Goal: Task Accomplishment & Management: Manage account settings

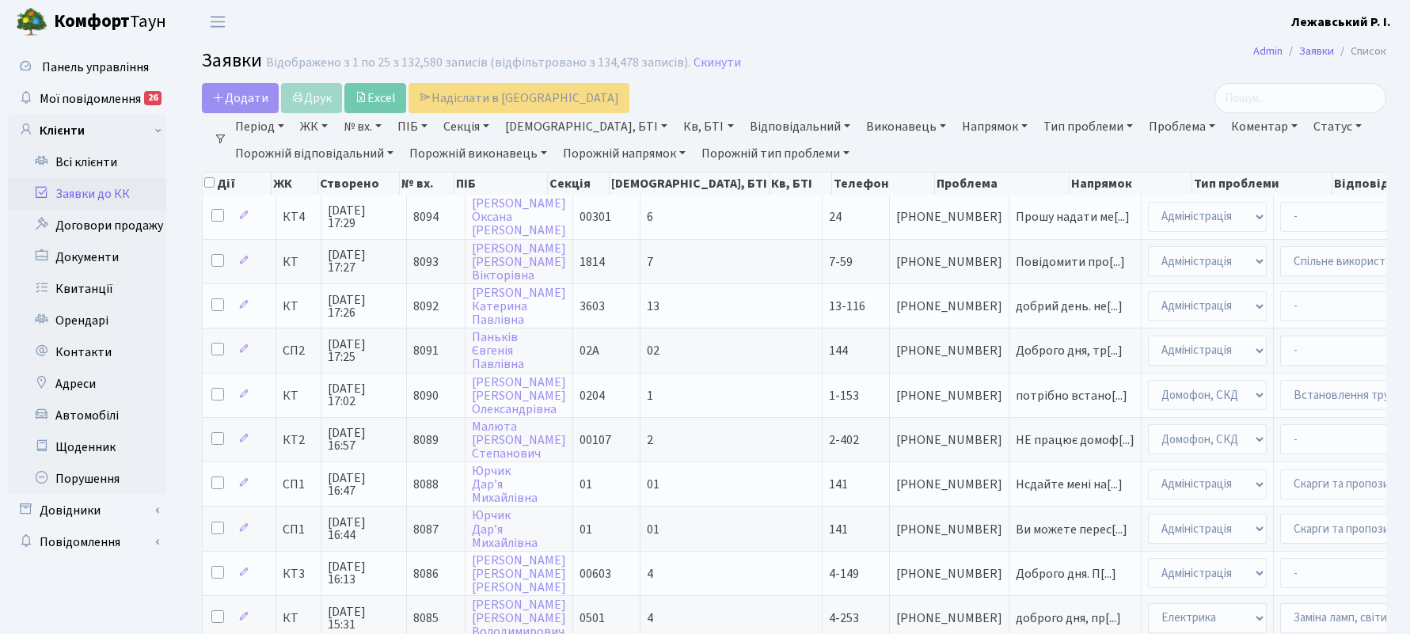
select select "25"
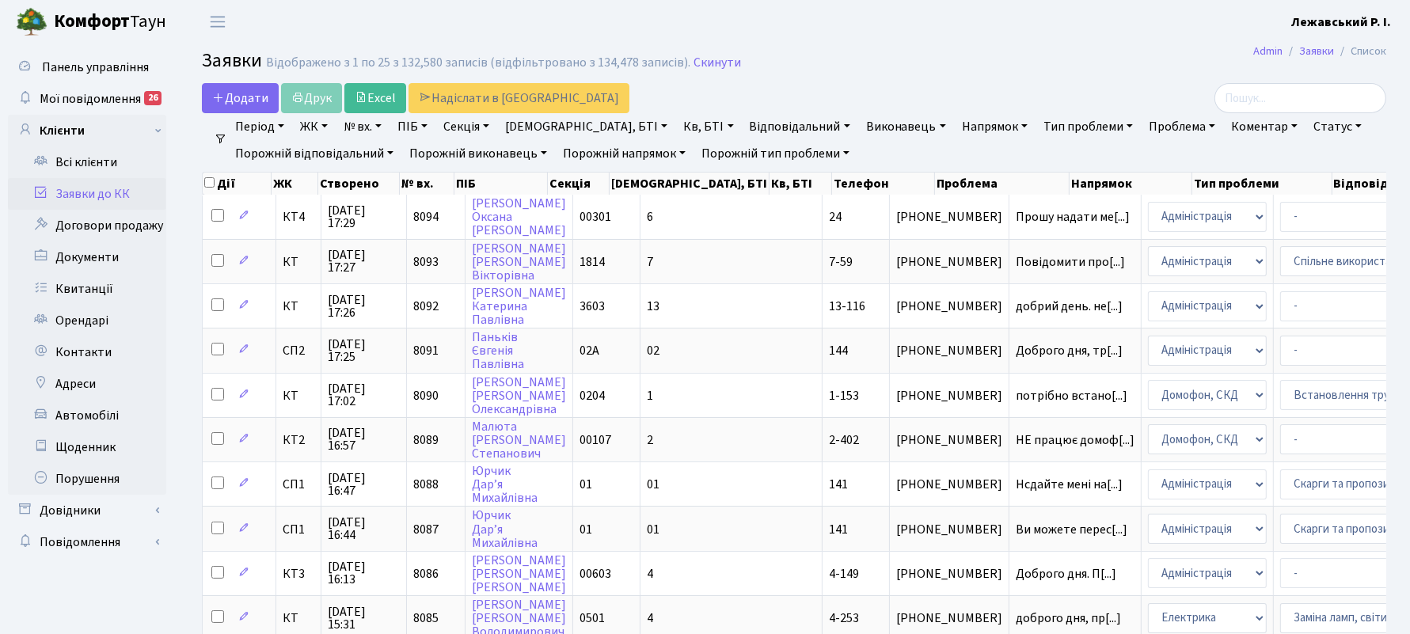
click at [100, 188] on link "Заявки до КК" at bounding box center [87, 194] width 158 height 32
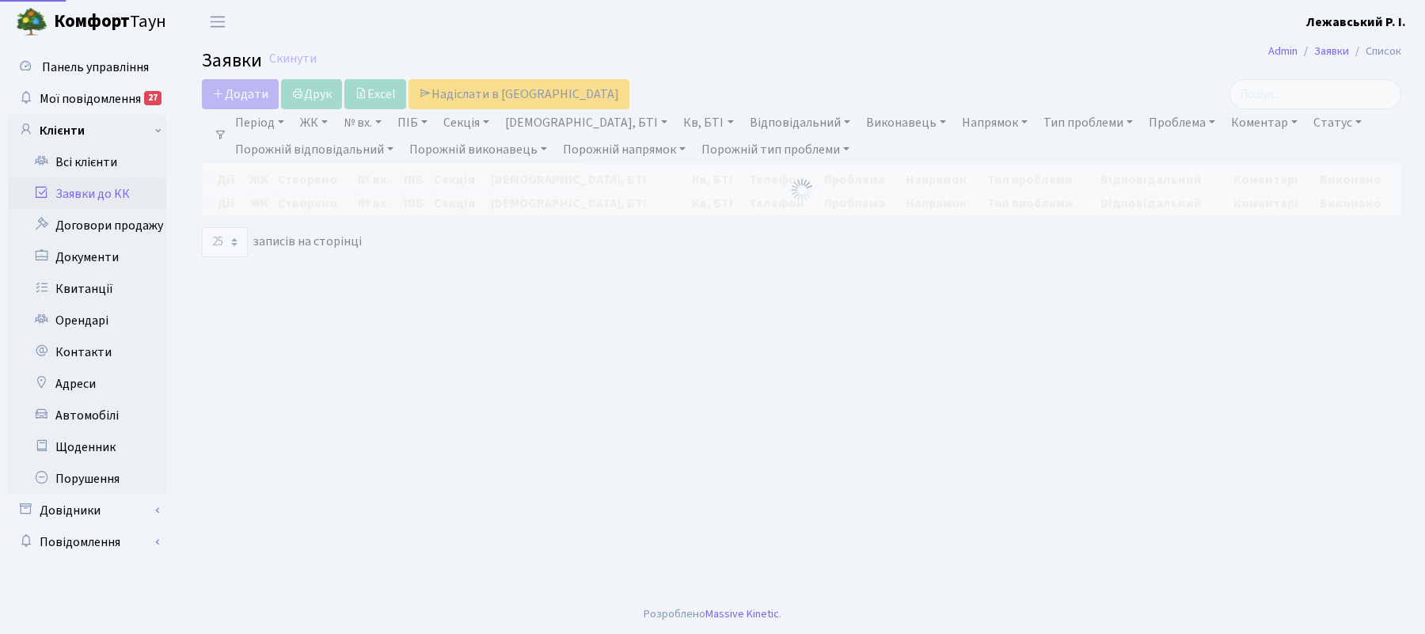
select select "25"
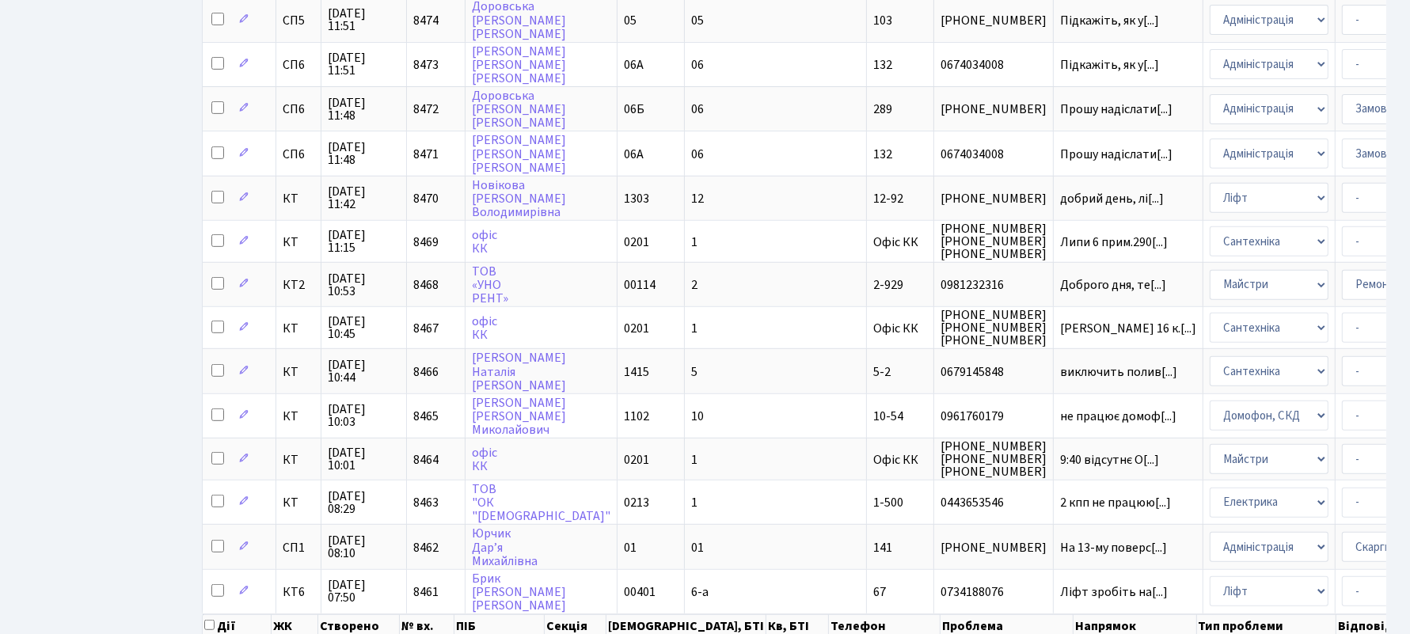
scroll to position [745, 0]
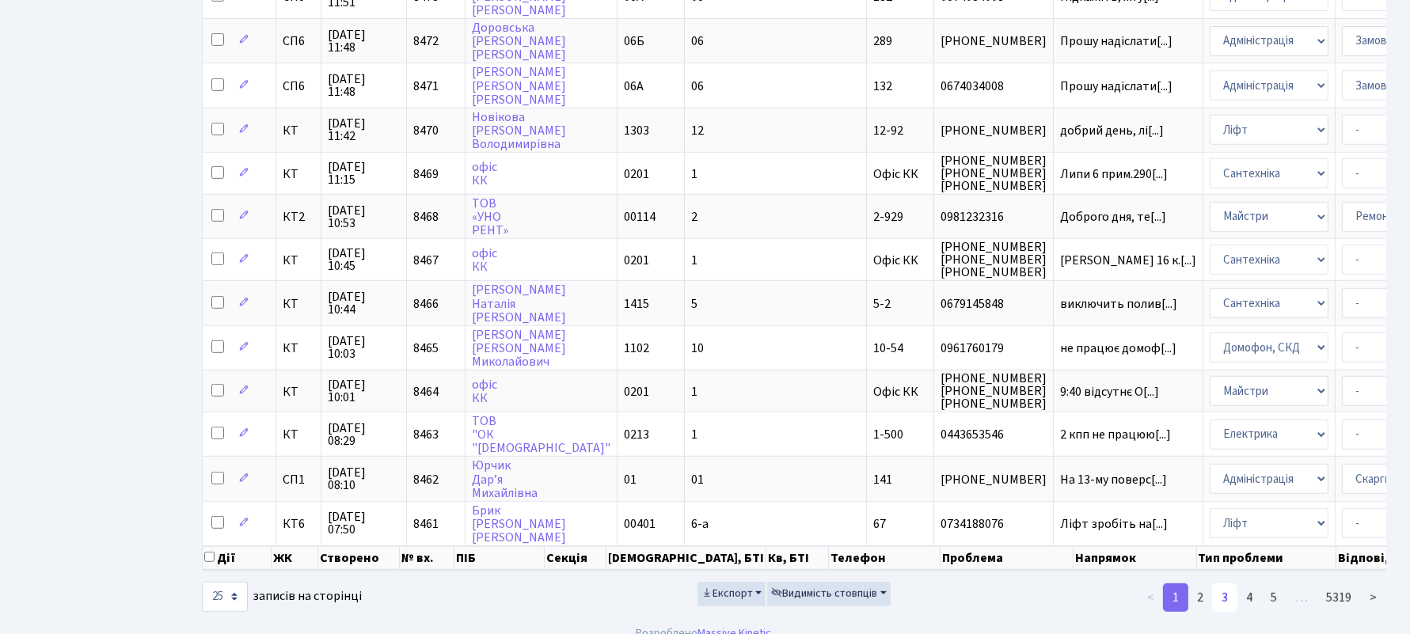
click at [1224, 583] on link "3" at bounding box center [1224, 597] width 25 height 29
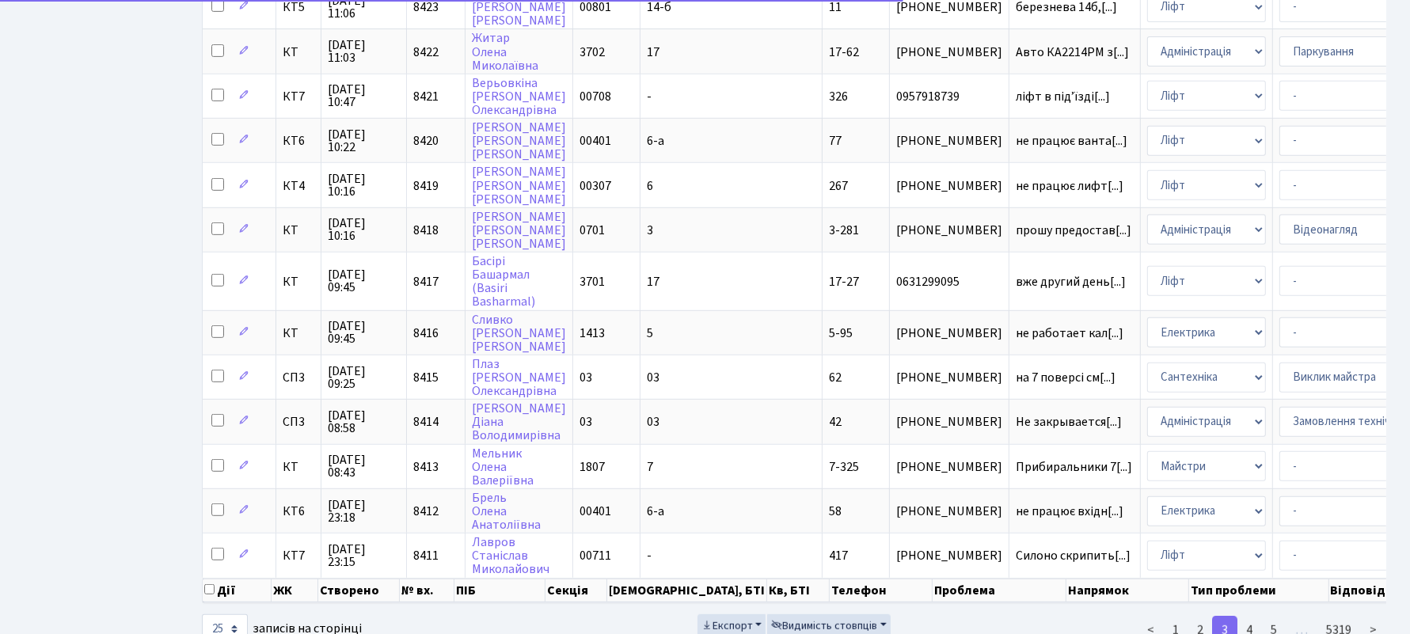
scroll to position [748, 0]
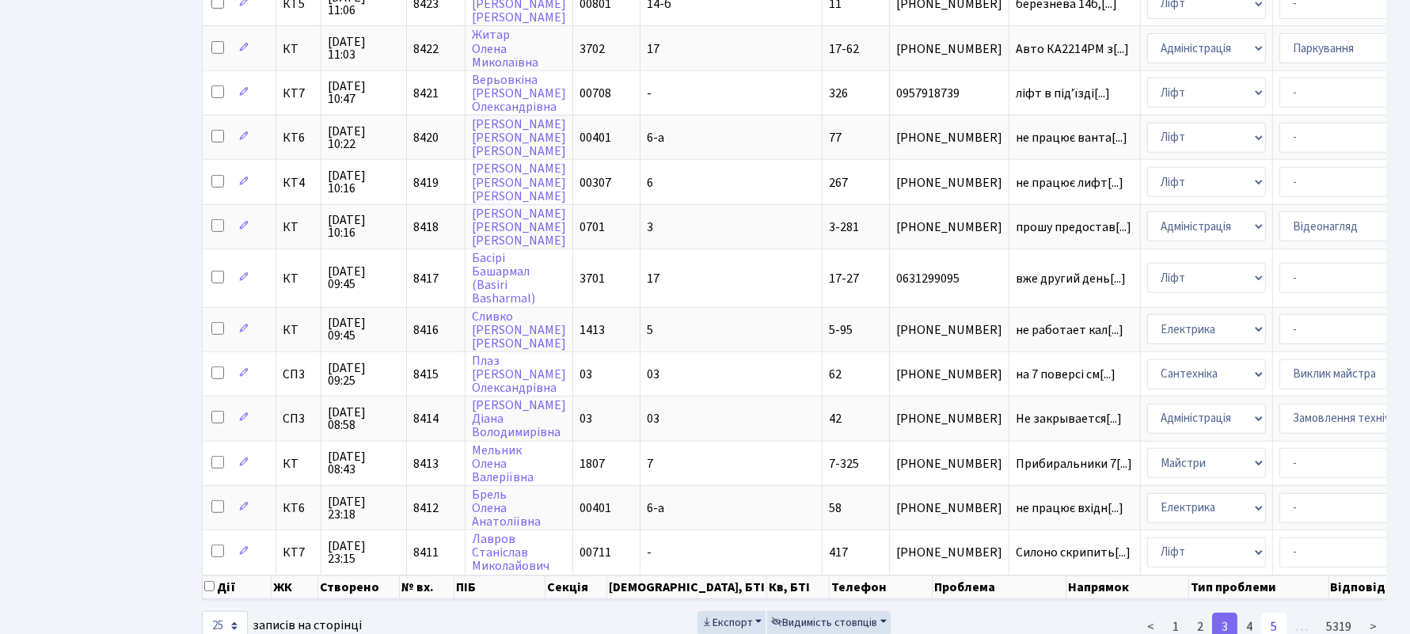
click at [1275, 613] on link "5" at bounding box center [1273, 627] width 25 height 29
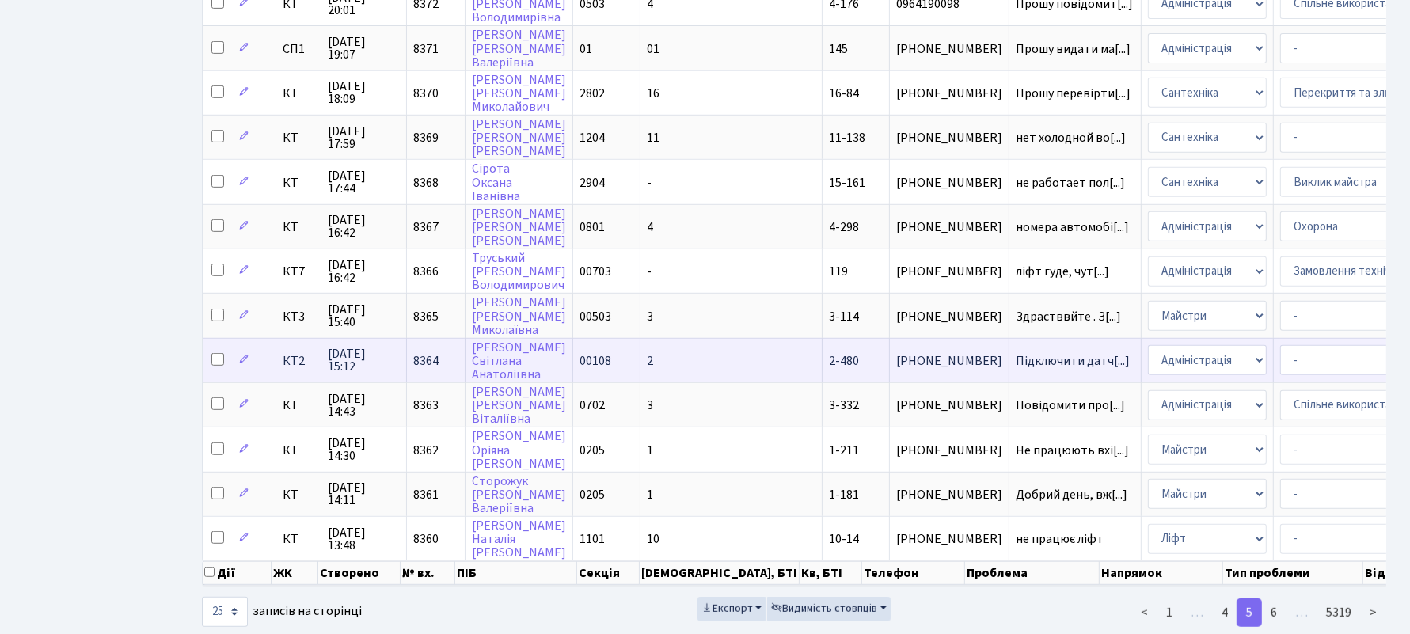
click at [445, 338] on td "8364" at bounding box center [436, 360] width 59 height 44
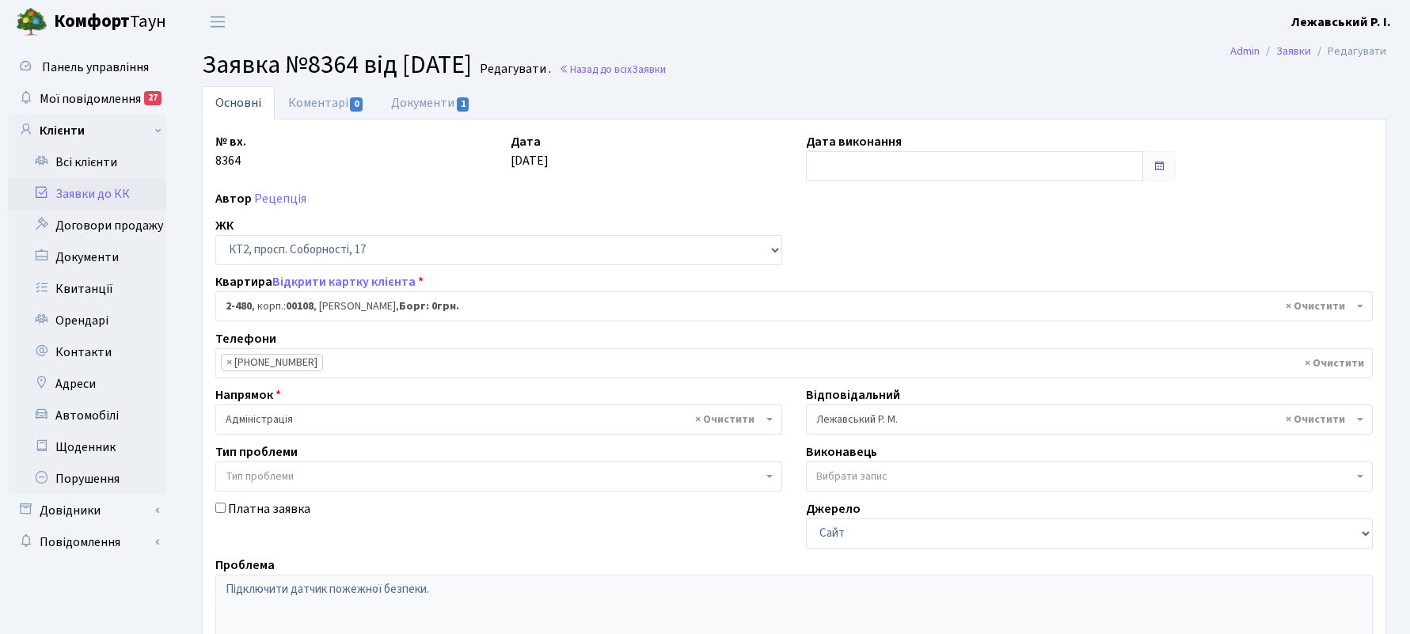
select select "15530"
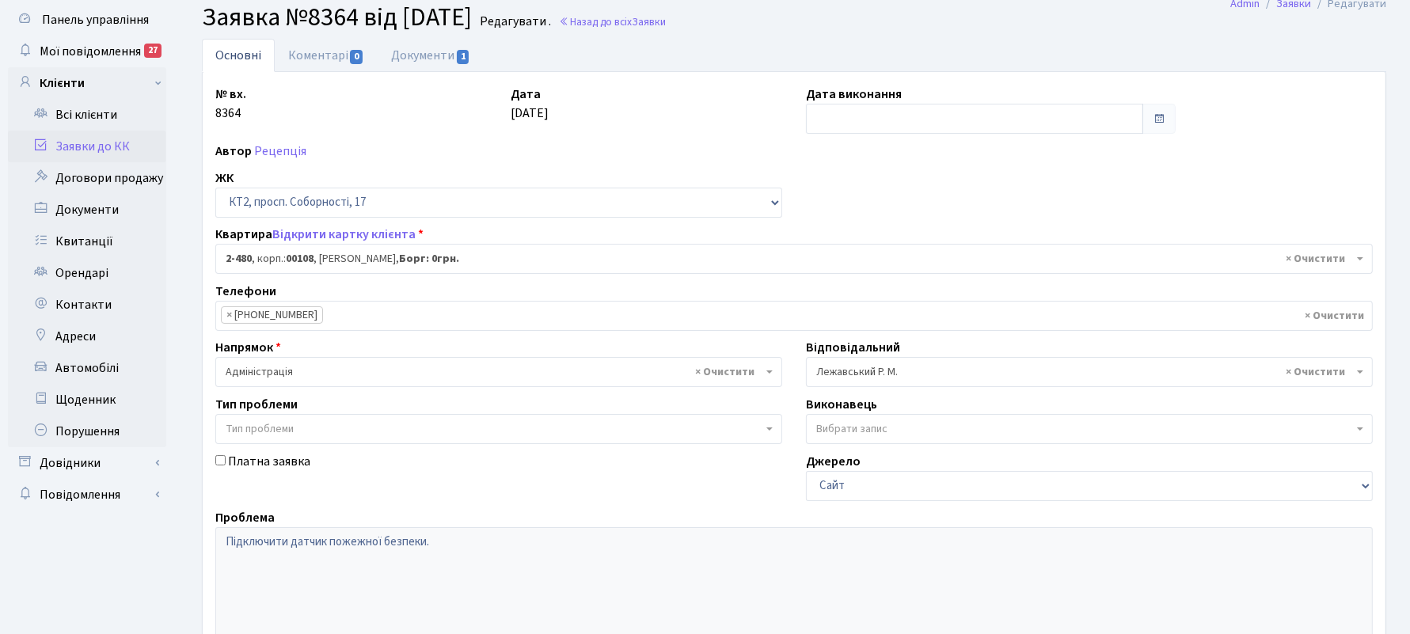
scroll to position [10, 0]
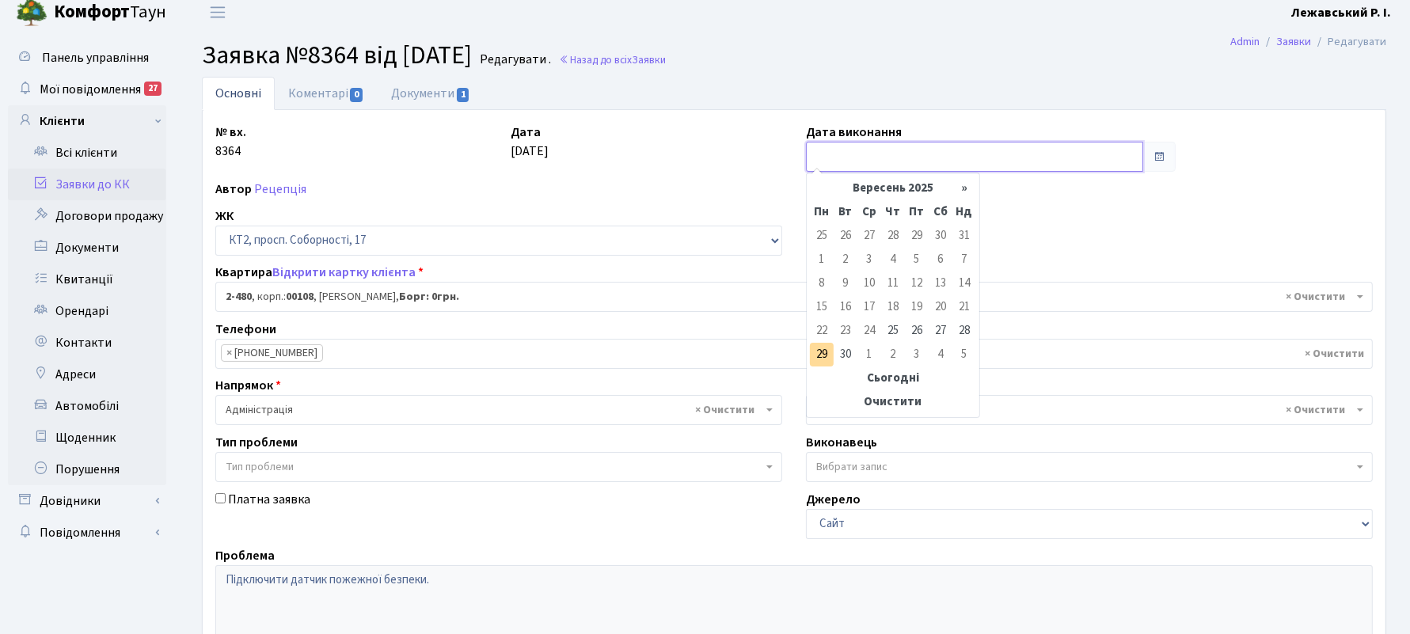
click at [867, 162] on input "text" at bounding box center [974, 157] width 337 height 30
click at [819, 354] on td "29" at bounding box center [822, 355] width 24 height 24
type input "[DATE]"
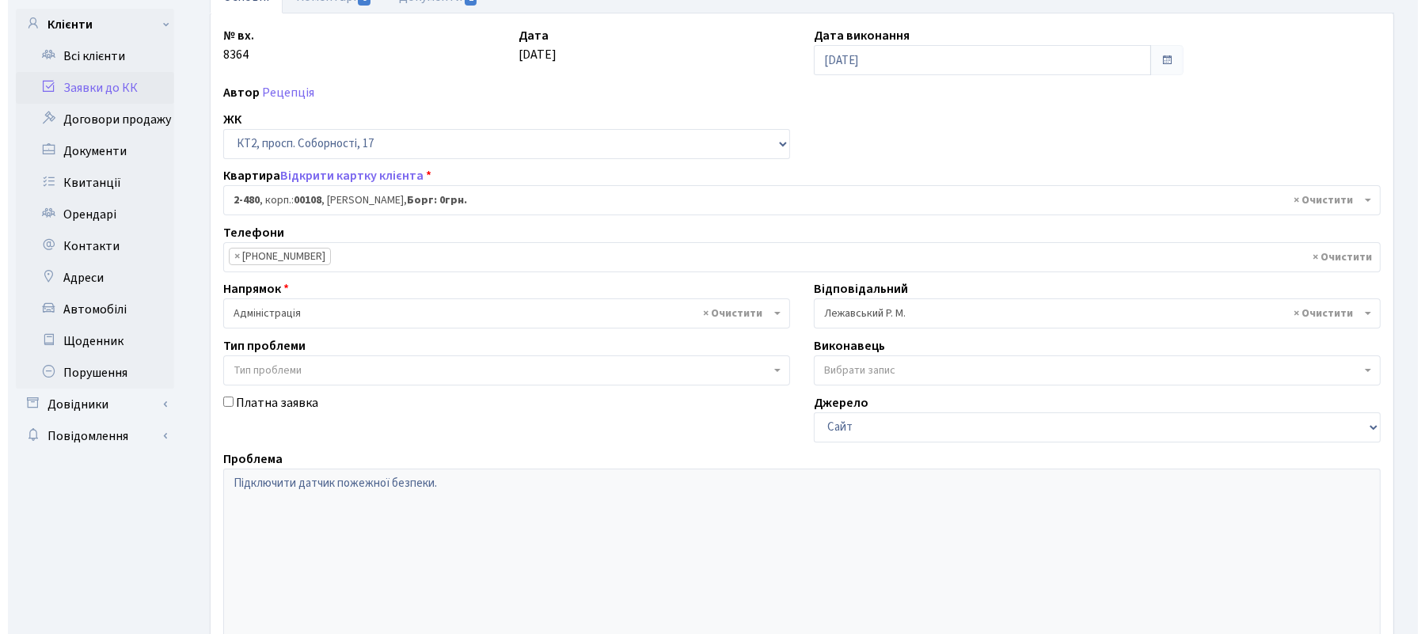
scroll to position [0, 0]
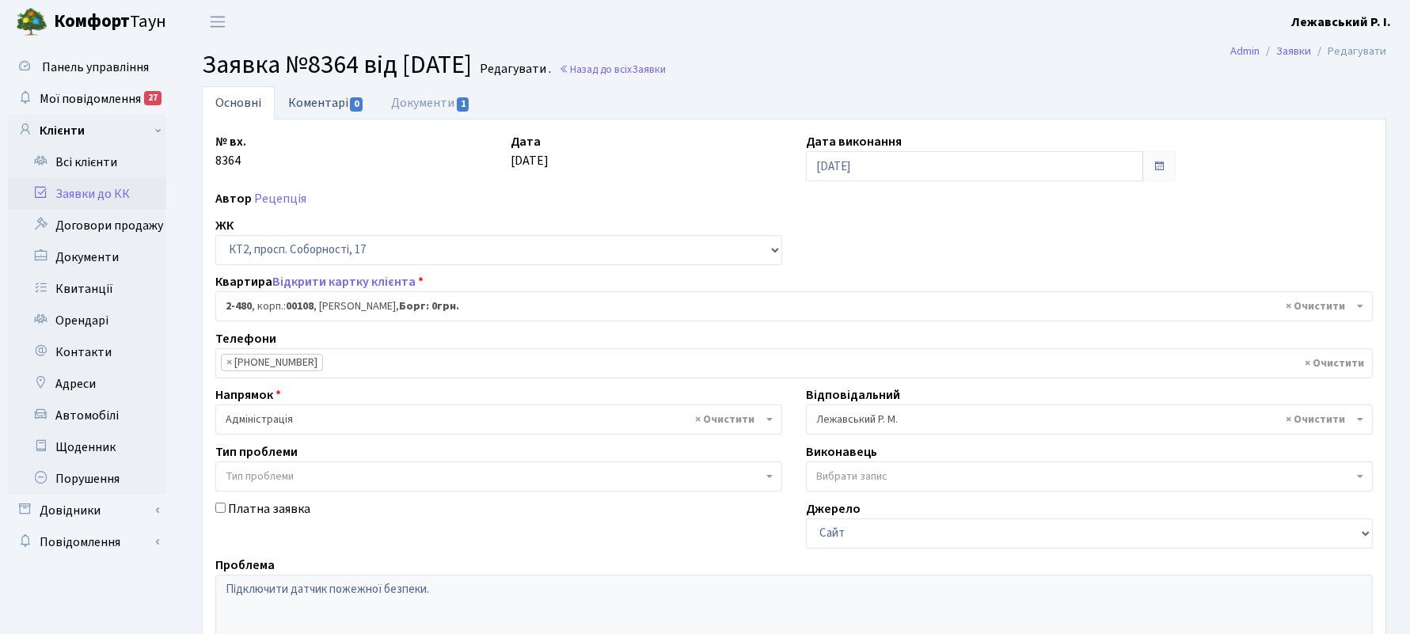
click at [318, 101] on link "Коментарі 0" at bounding box center [326, 102] width 103 height 32
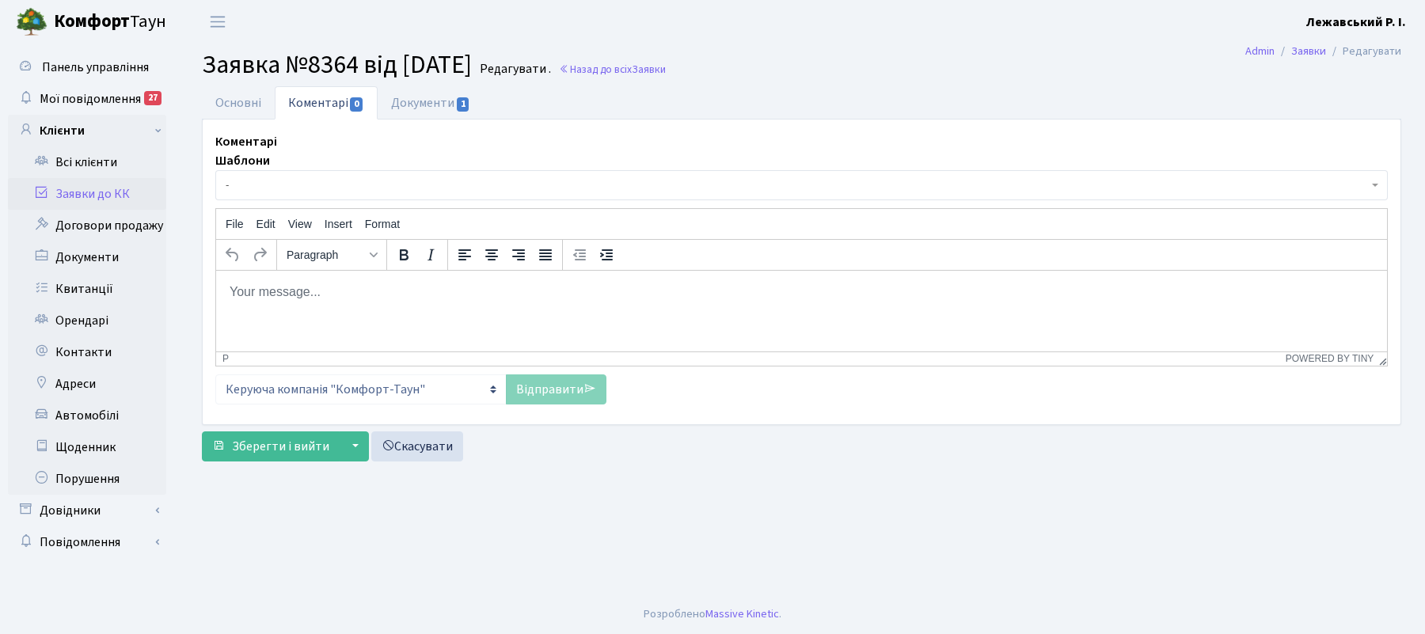
click at [330, 295] on p "Rich Text Area. Press ALT-0 for help." at bounding box center [802, 291] width 1146 height 17
click at [470, 287] on p "Rich Text Area. Press ALT-0 for help." at bounding box center [802, 291] width 1146 height 17
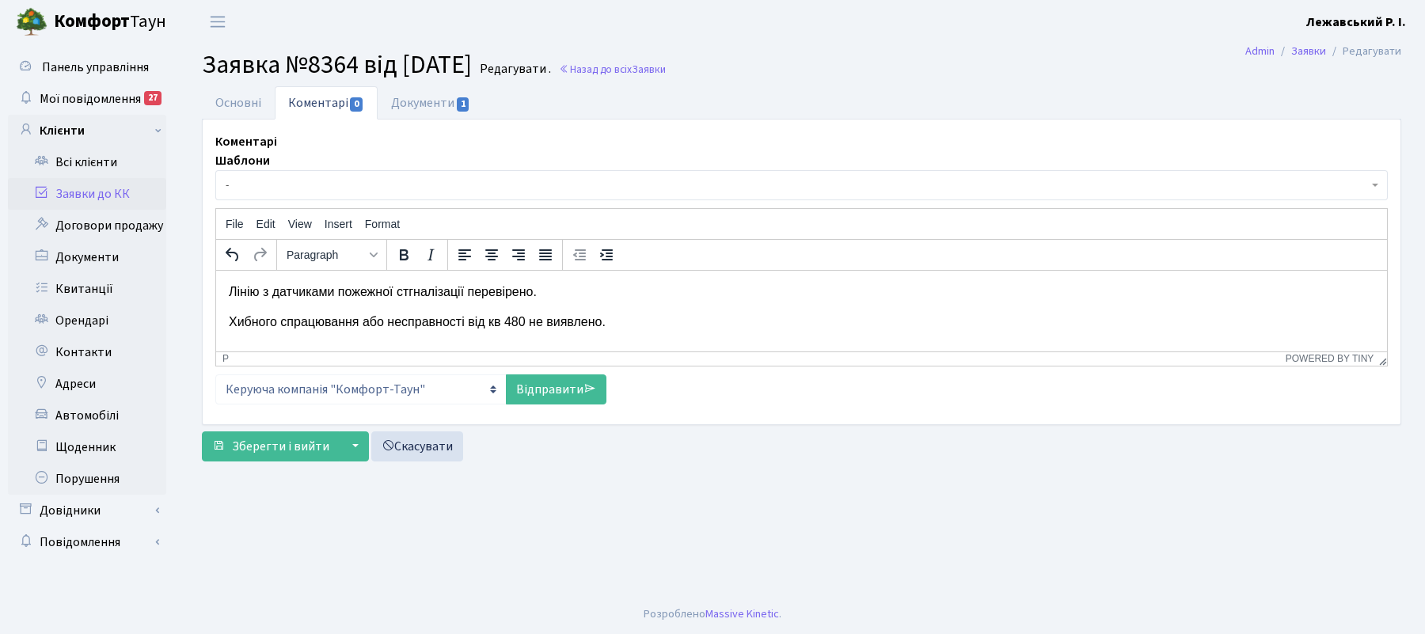
scroll to position [9, 0]
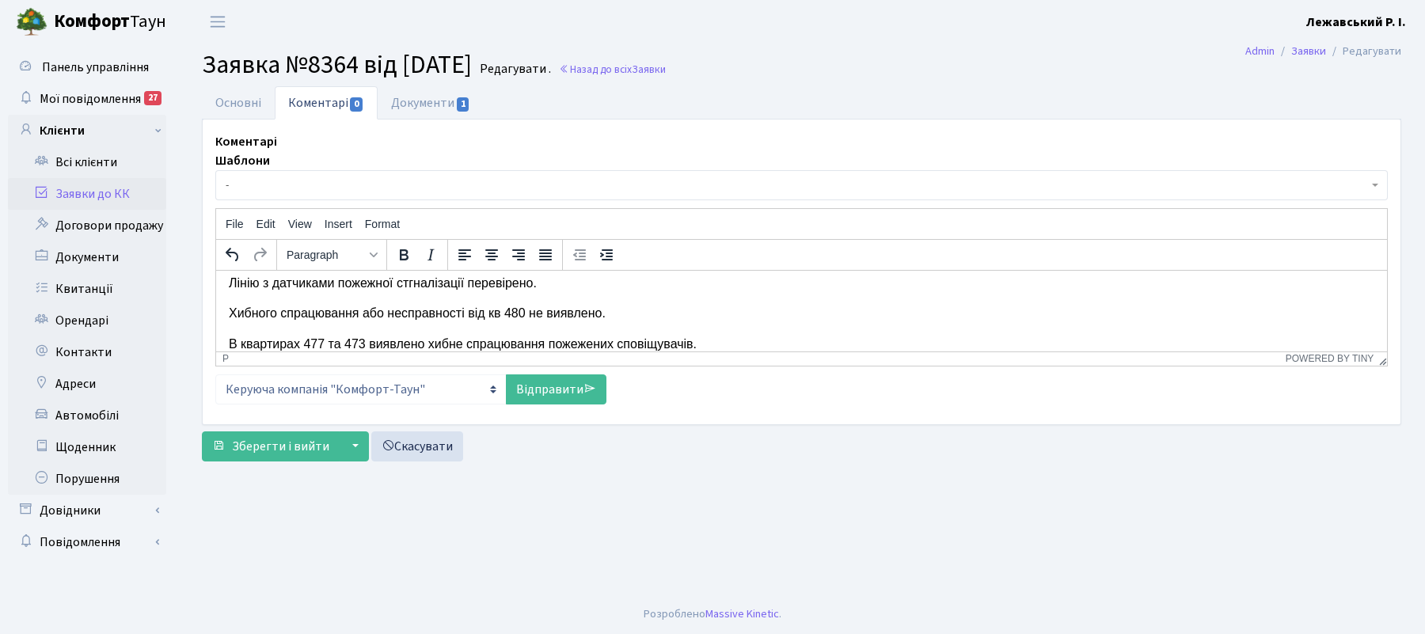
click at [469, 279] on p "Лінію з датчиками пожежної стгналізації перевірено." at bounding box center [802, 282] width 1146 height 17
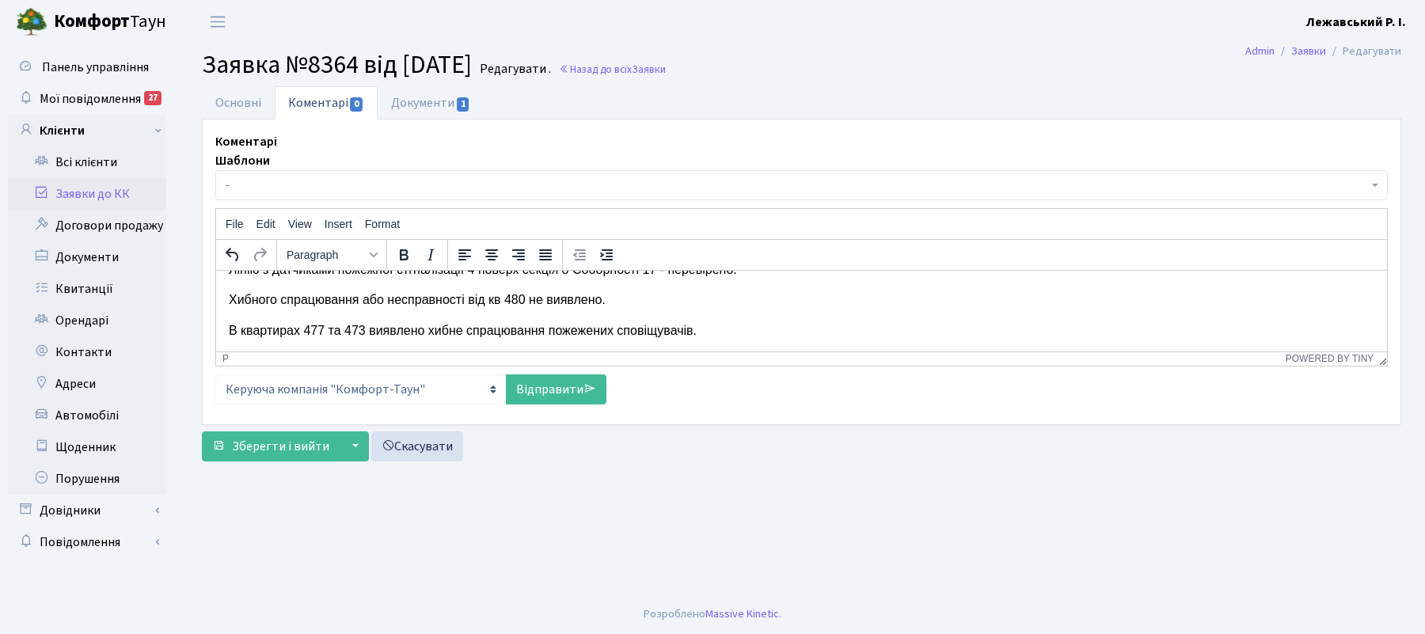
click at [751, 335] on p "В квартирах 477 та 473 виявлено хибне спрацювання пожежених сповіщувачів." at bounding box center [802, 329] width 1146 height 17
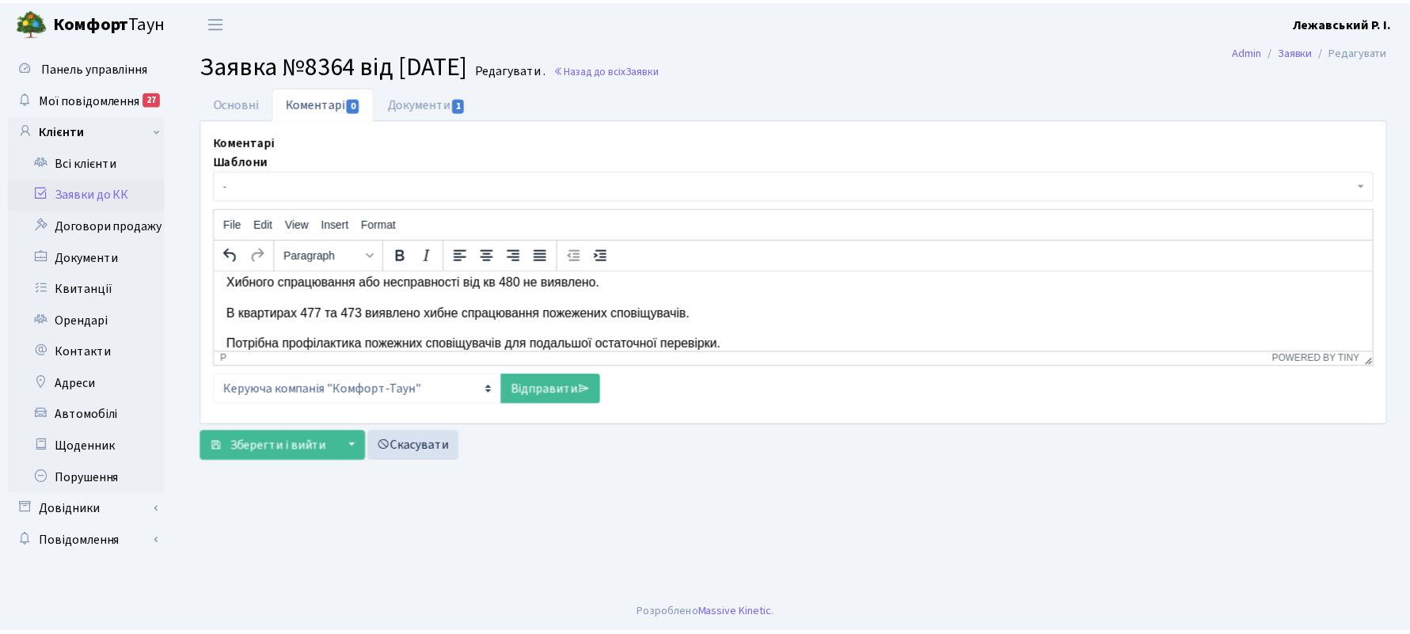
scroll to position [70, 0]
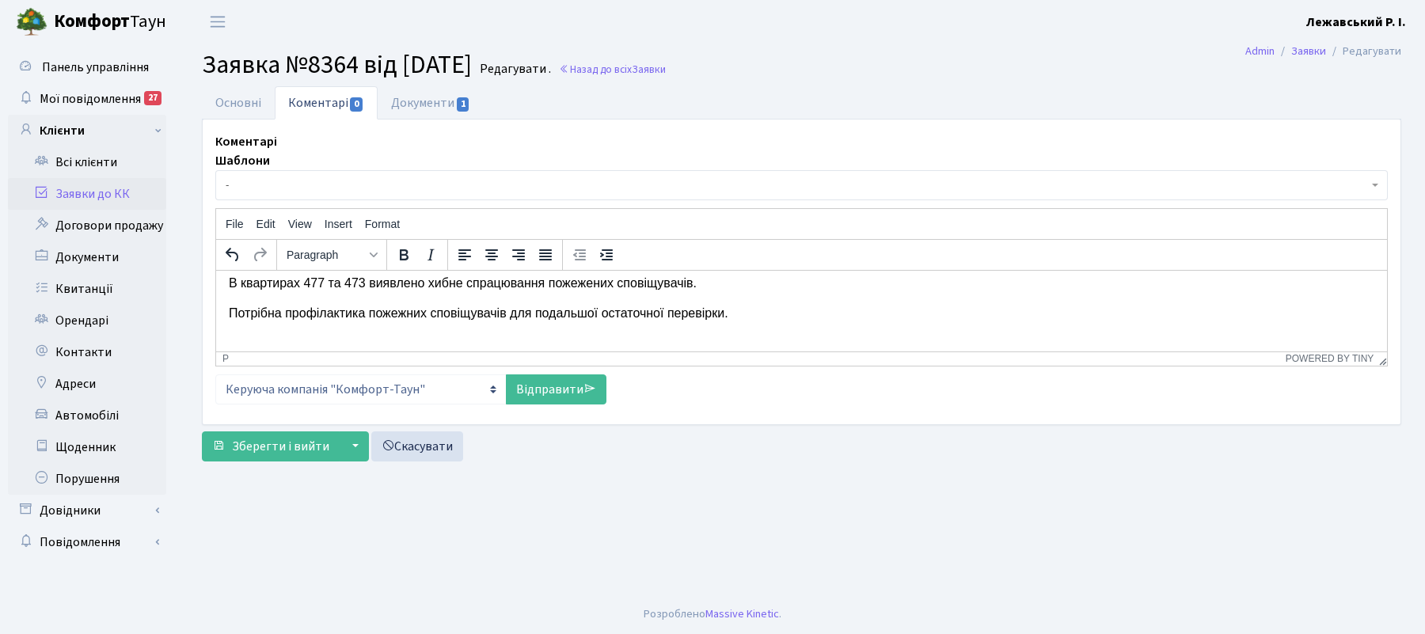
click at [512, 317] on p "Потрібна профілактика пожежних сповіщувачів для подальшої остаточної перевірки." at bounding box center [802, 312] width 1146 height 17
click at [564, 383] on link "Відправити" at bounding box center [556, 389] width 101 height 30
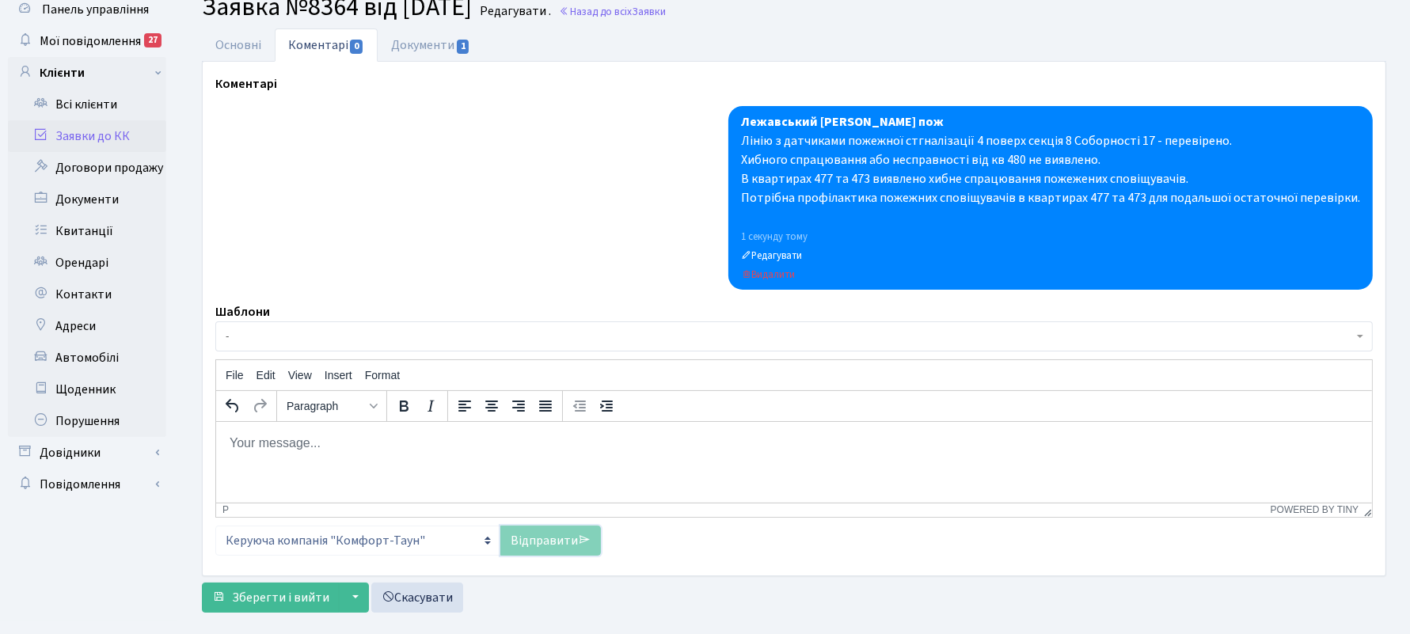
scroll to position [82, 0]
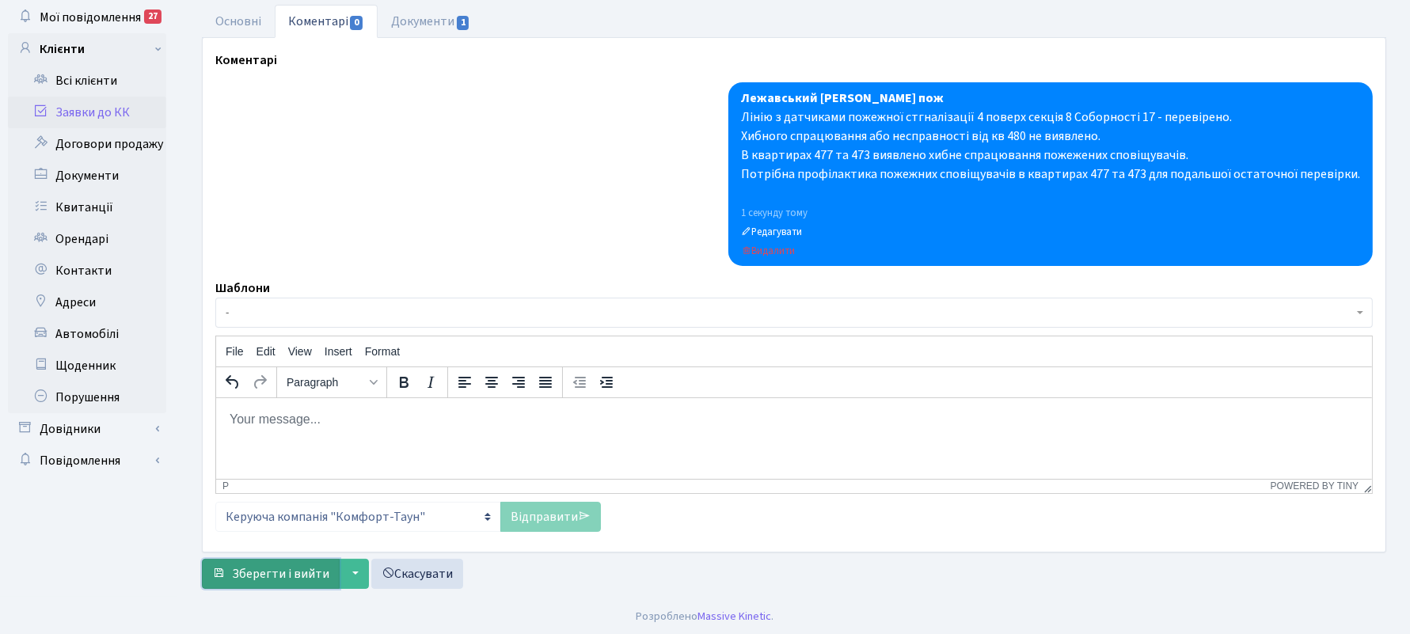
click at [291, 576] on span "Зберегти і вийти" at bounding box center [280, 573] width 97 height 17
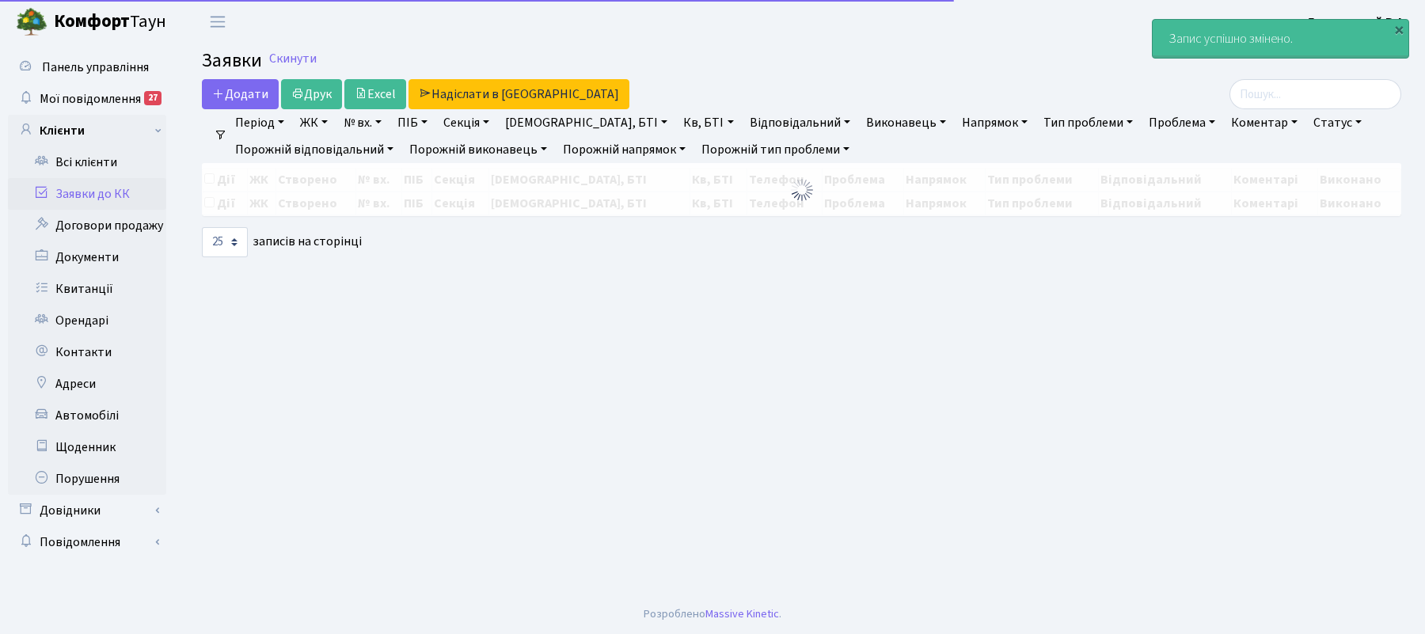
select select "25"
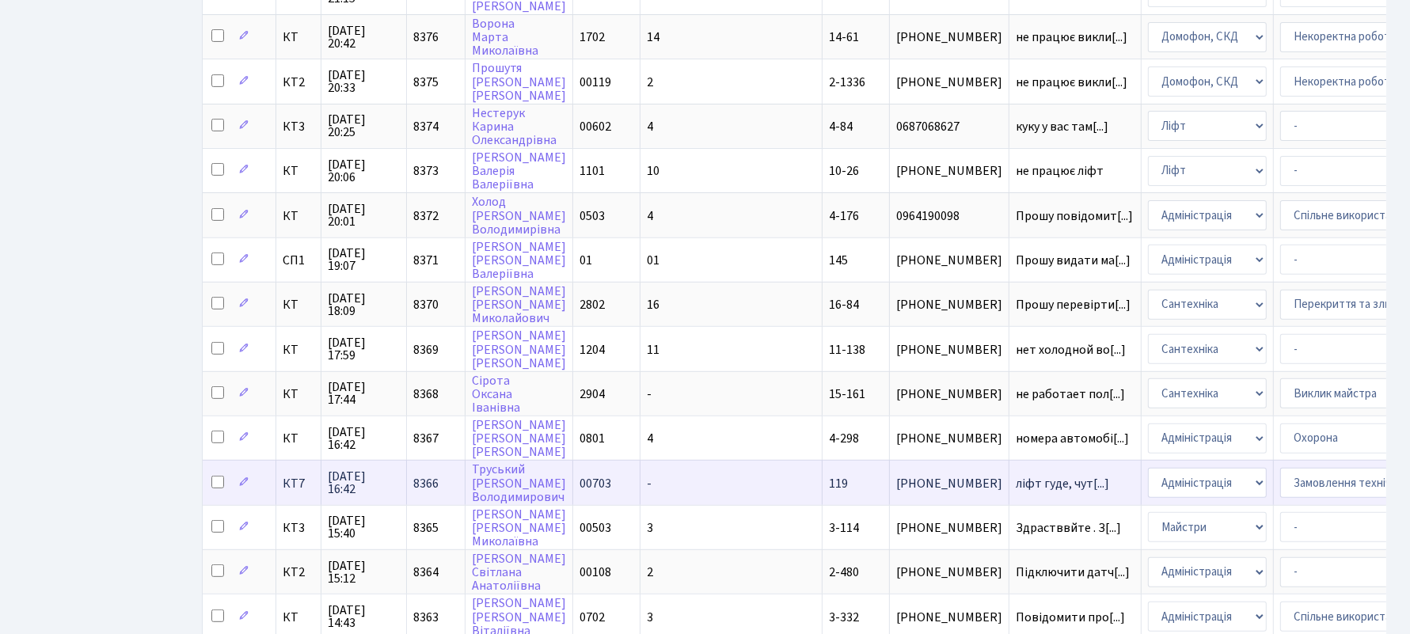
scroll to position [594, 0]
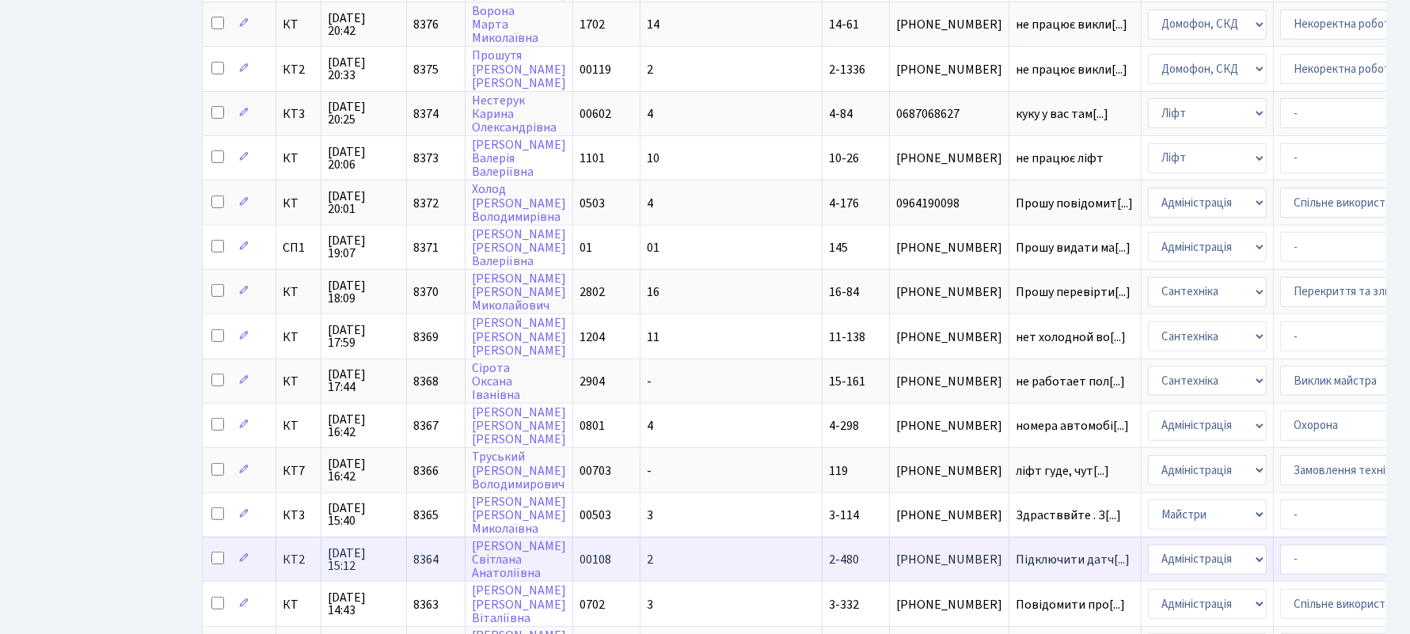
click at [420, 551] on span "8364" at bounding box center [425, 559] width 25 height 17
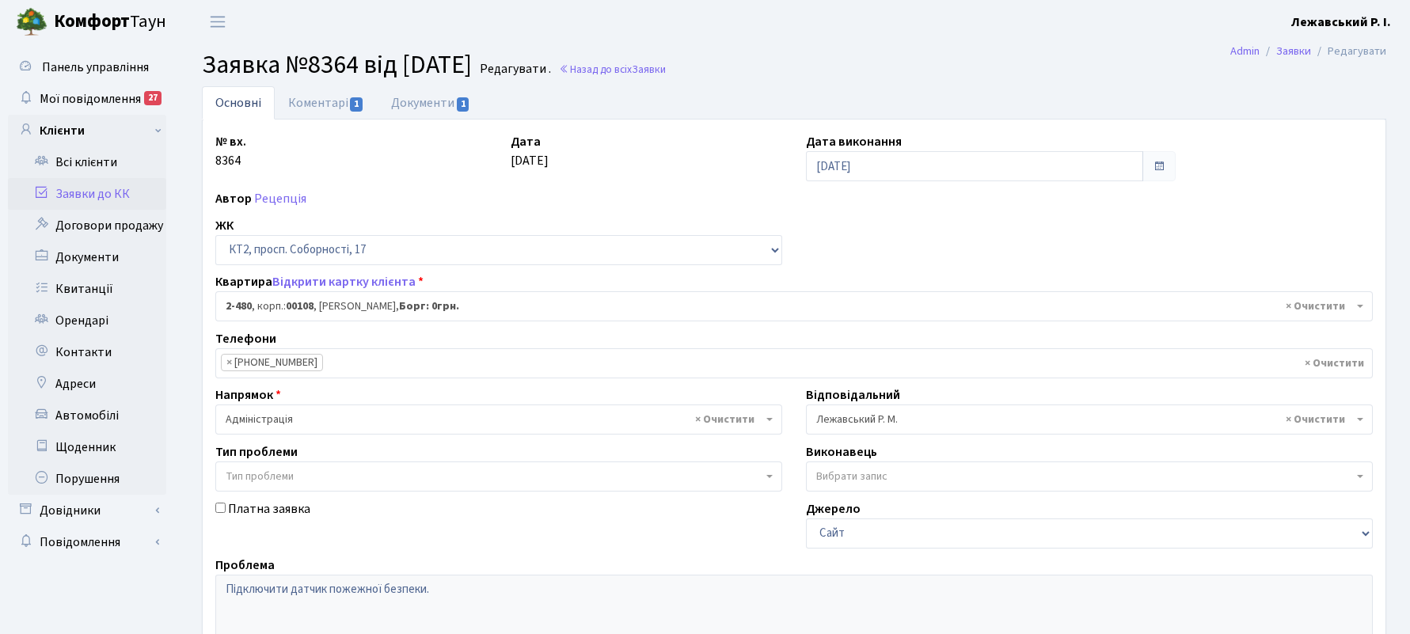
select select "15530"
click at [317, 103] on link "Коментарі 1" at bounding box center [326, 102] width 103 height 32
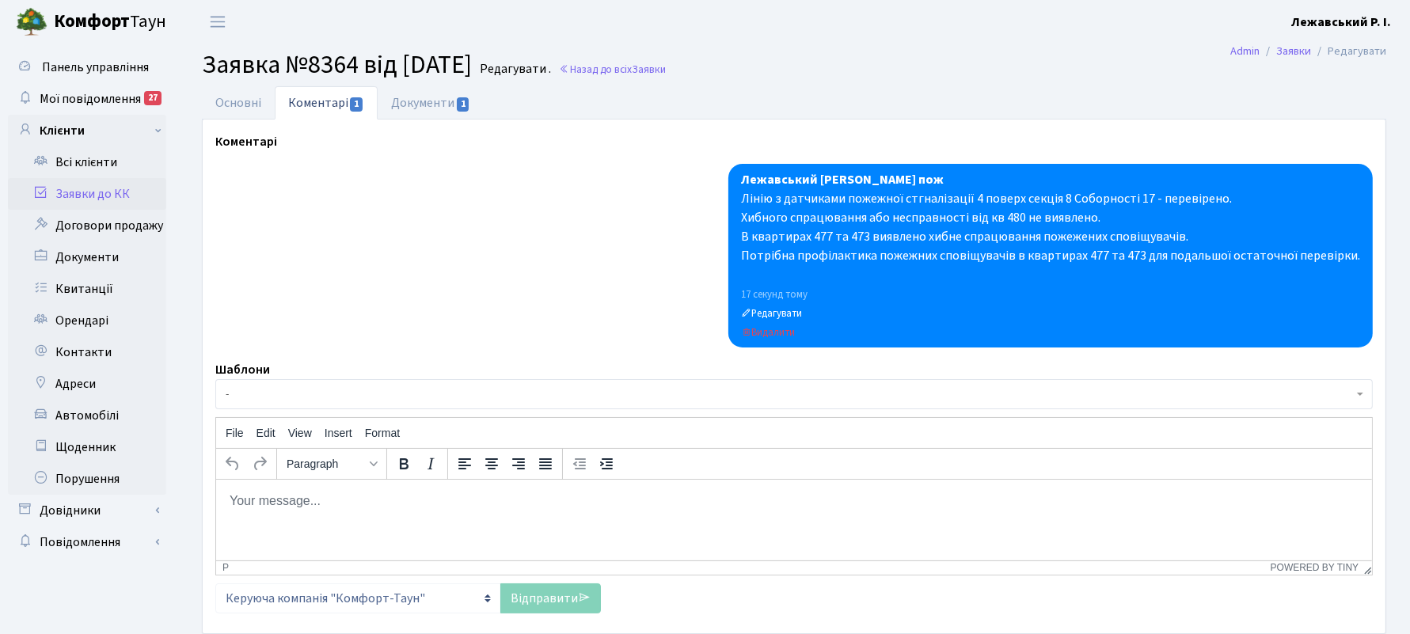
click at [322, 102] on link "Коментарі 1" at bounding box center [326, 102] width 103 height 33
click at [73, 196] on link "Заявки до КК" at bounding box center [87, 194] width 158 height 32
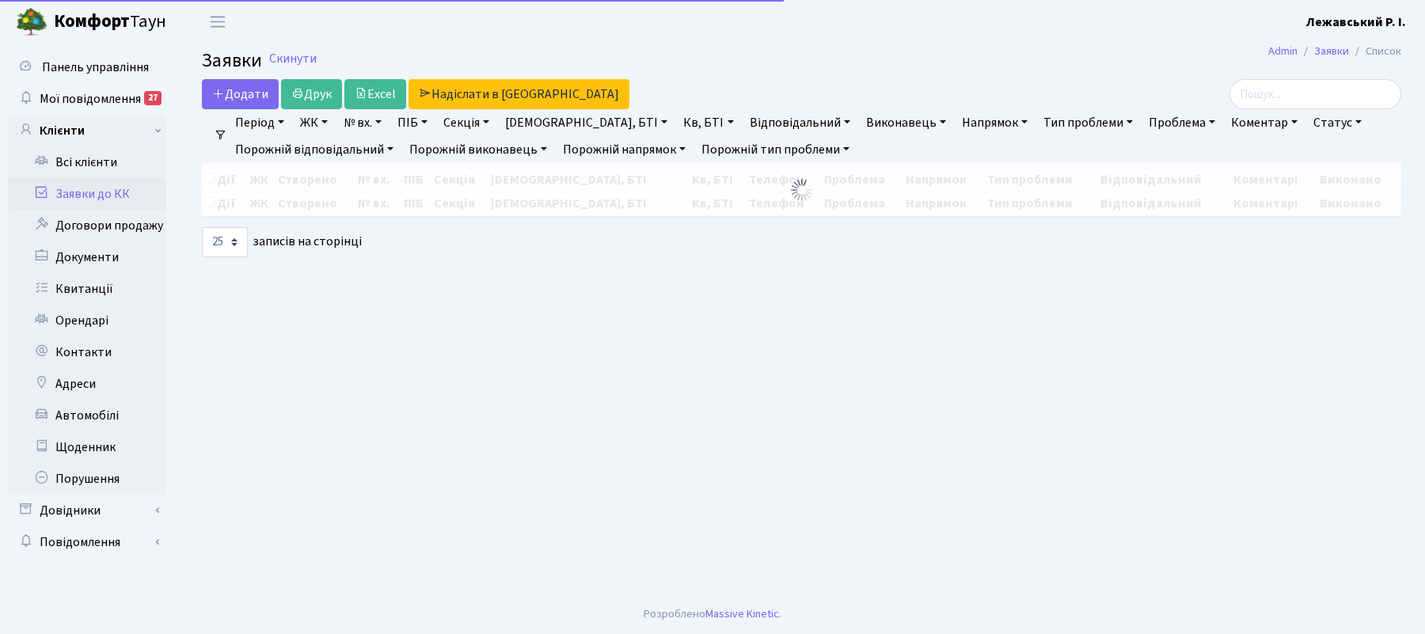
select select "25"
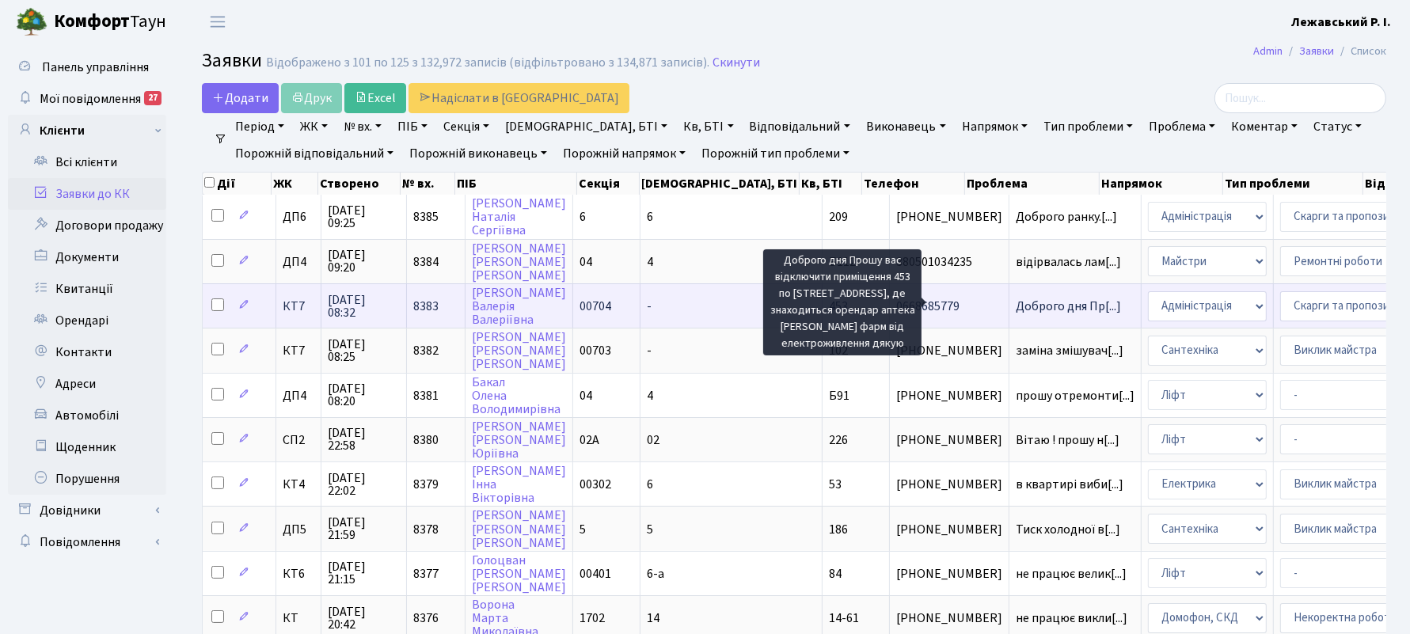
click at [1016, 298] on span "Доброго дня Пр[...]" at bounding box center [1068, 306] width 105 height 17
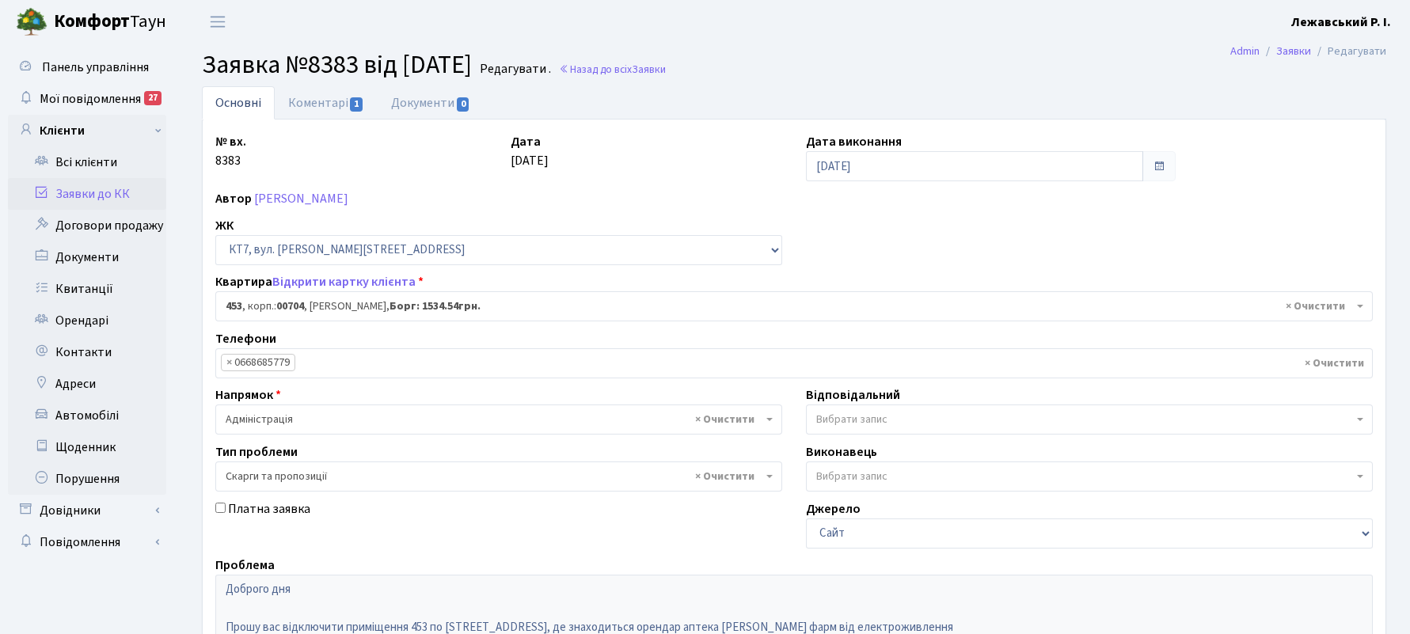
select select "18523"
select select "55"
click at [292, 101] on link "Коментарі 1" at bounding box center [326, 102] width 103 height 32
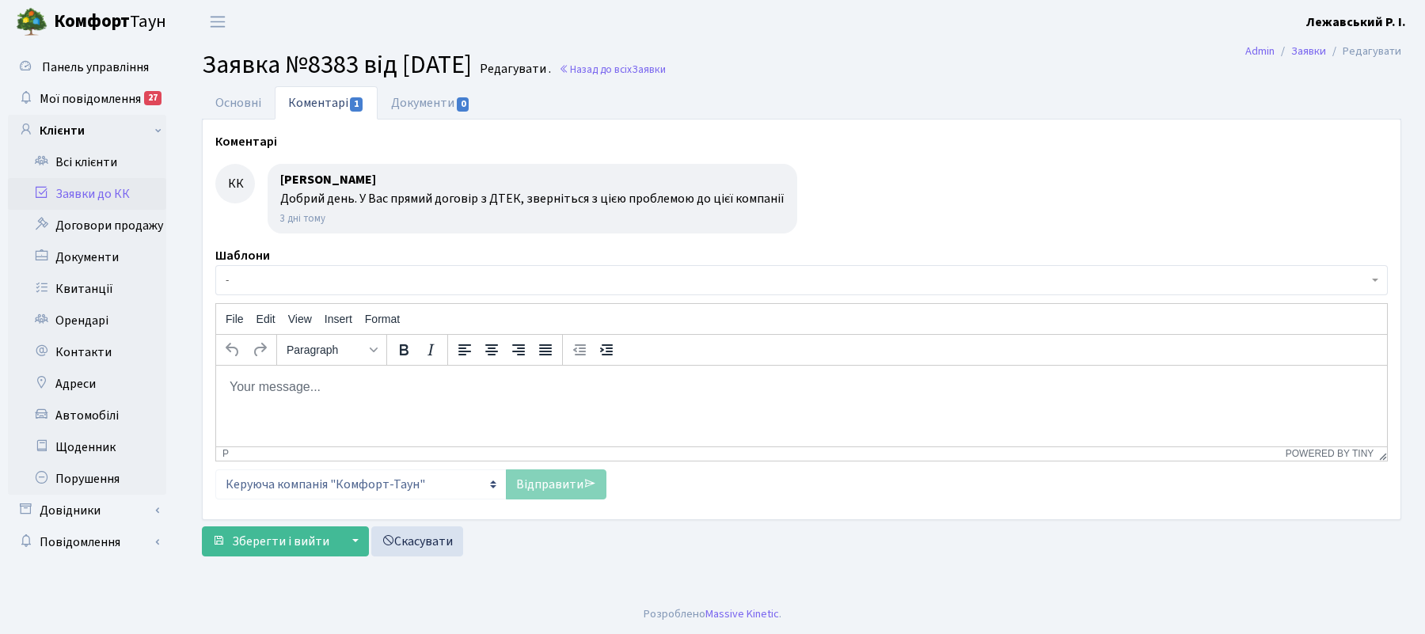
click at [81, 199] on link "Заявки до КК" at bounding box center [87, 194] width 158 height 32
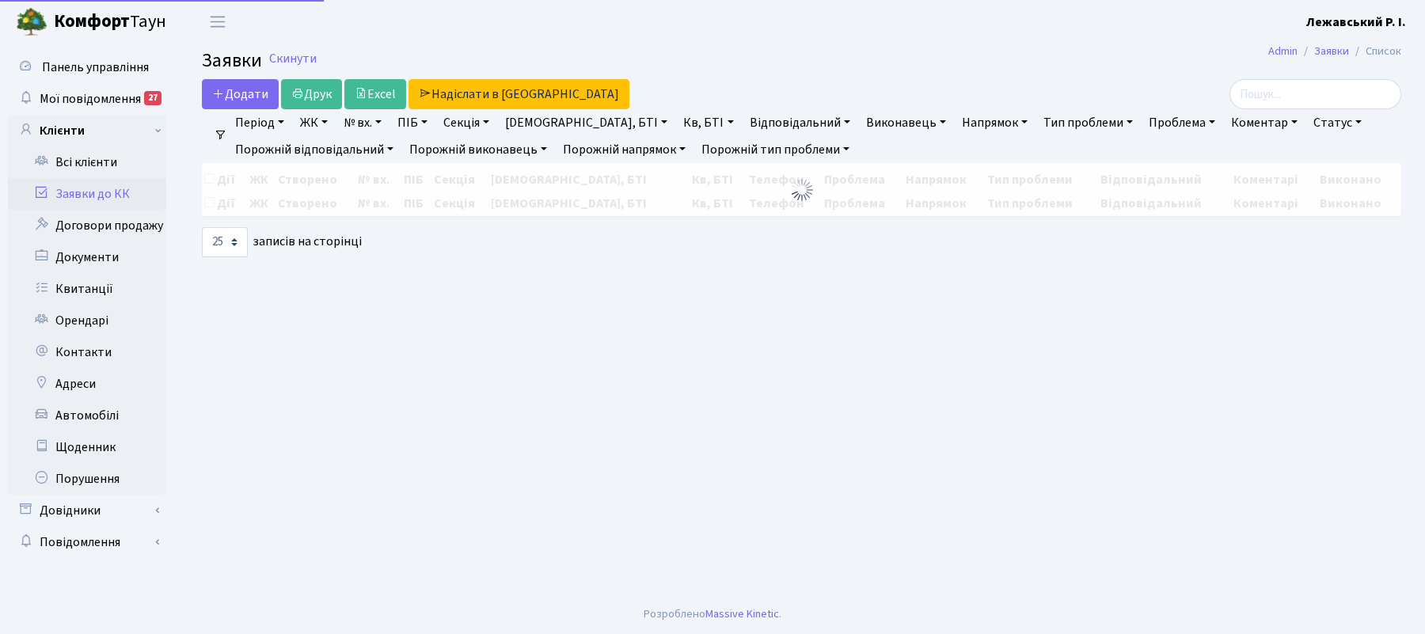
select select "25"
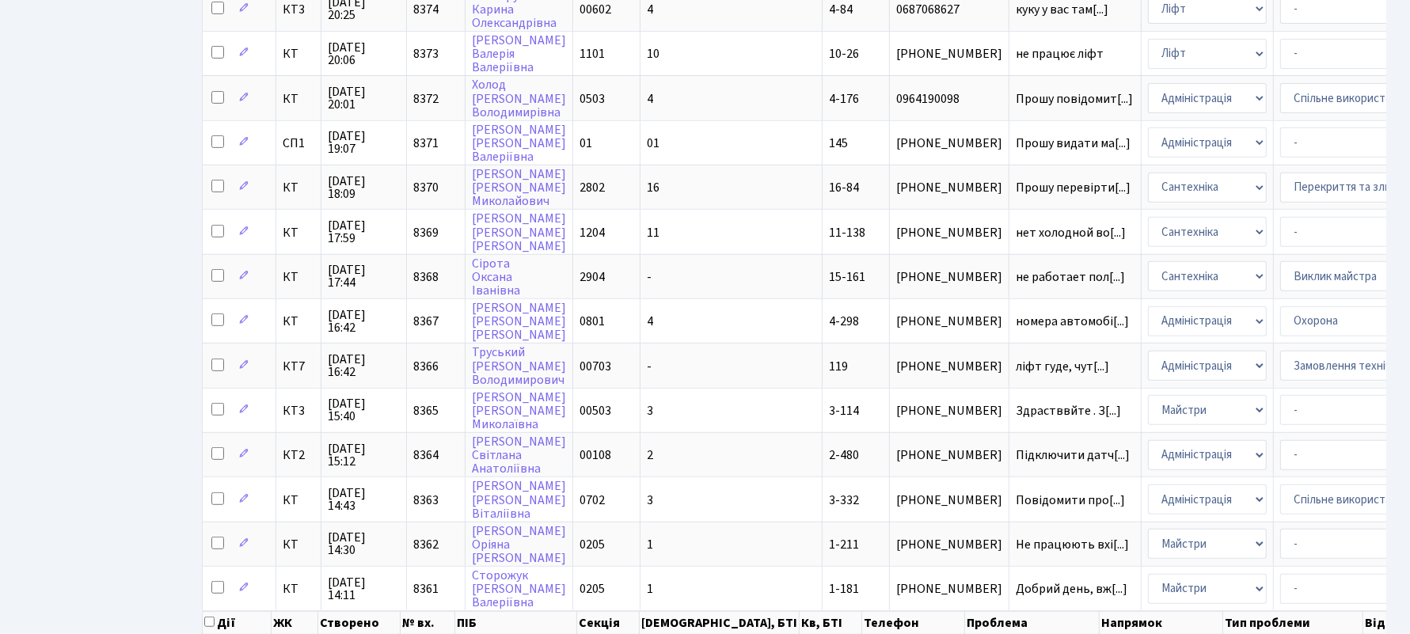
scroll to position [758, 0]
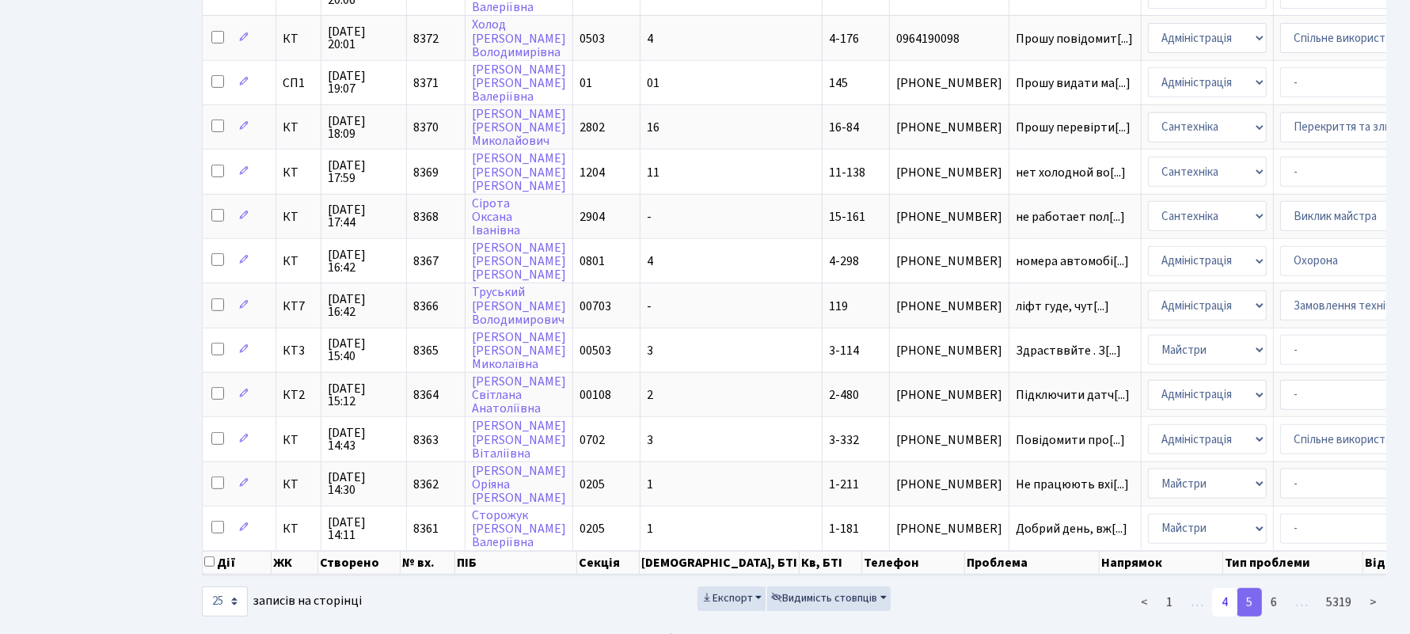
click at [1222, 588] on link "4" at bounding box center [1224, 602] width 25 height 29
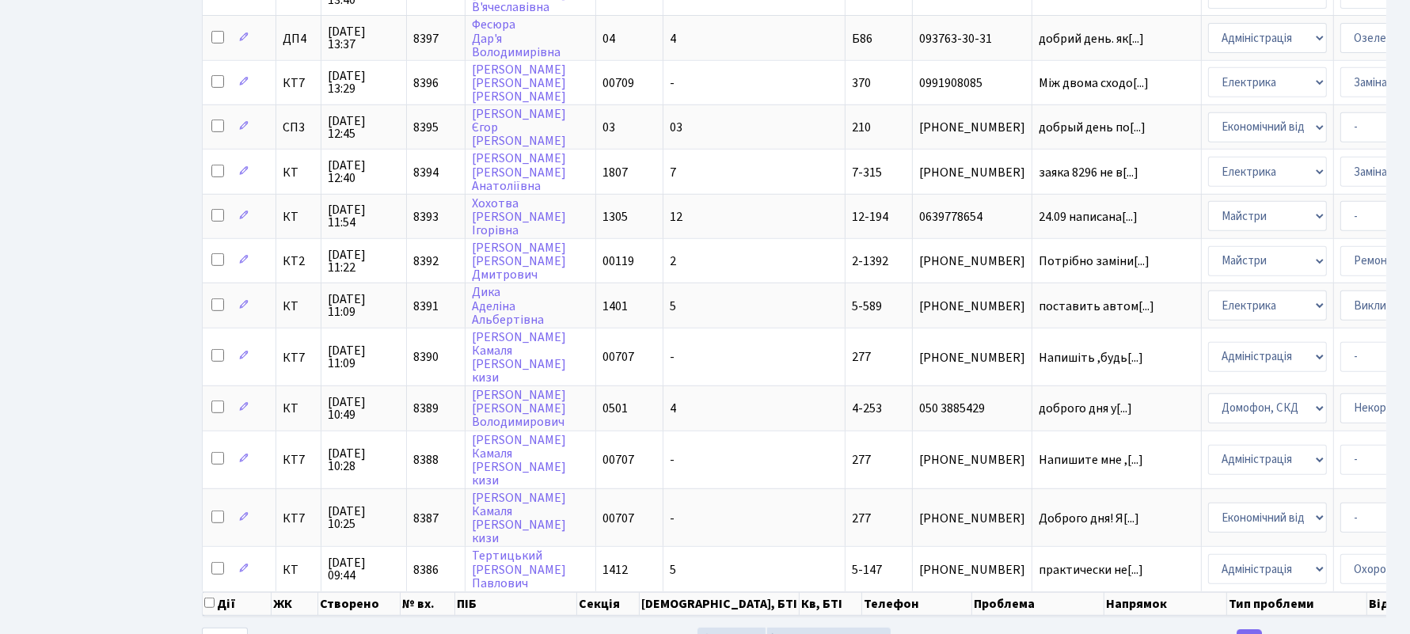
scroll to position [773, 0]
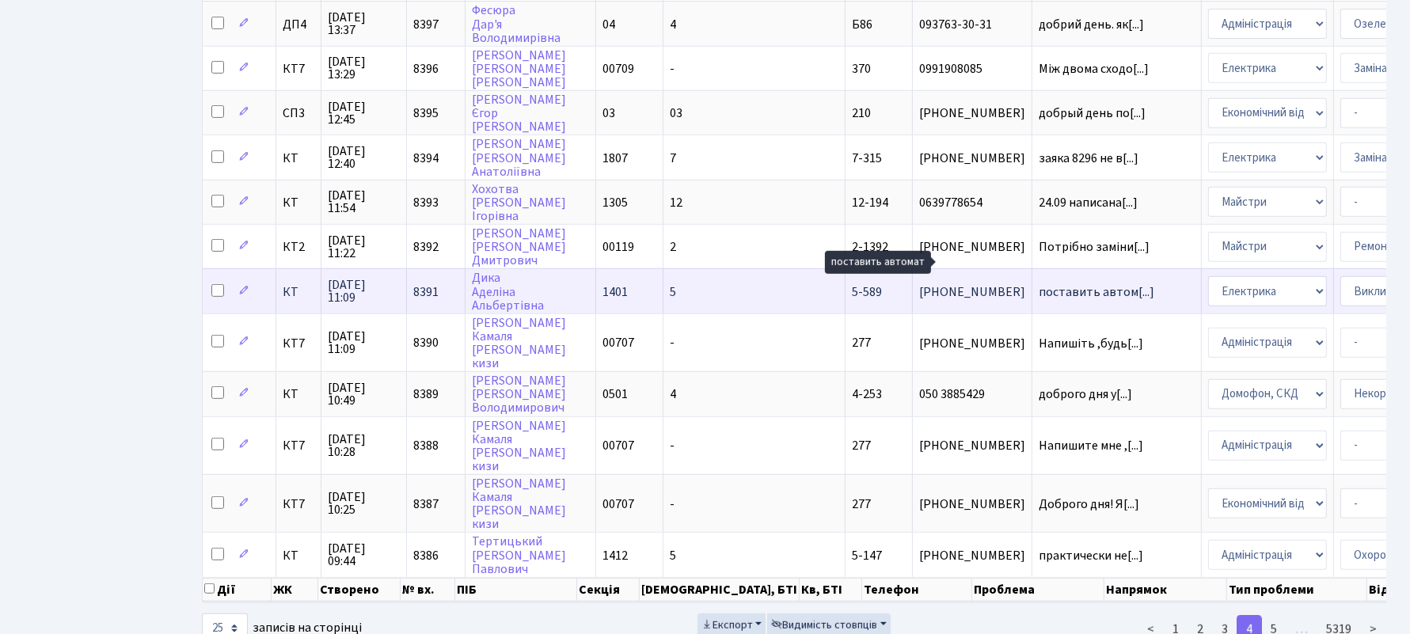
click at [1039, 283] on span "поставить автом[...]" at bounding box center [1097, 291] width 116 height 17
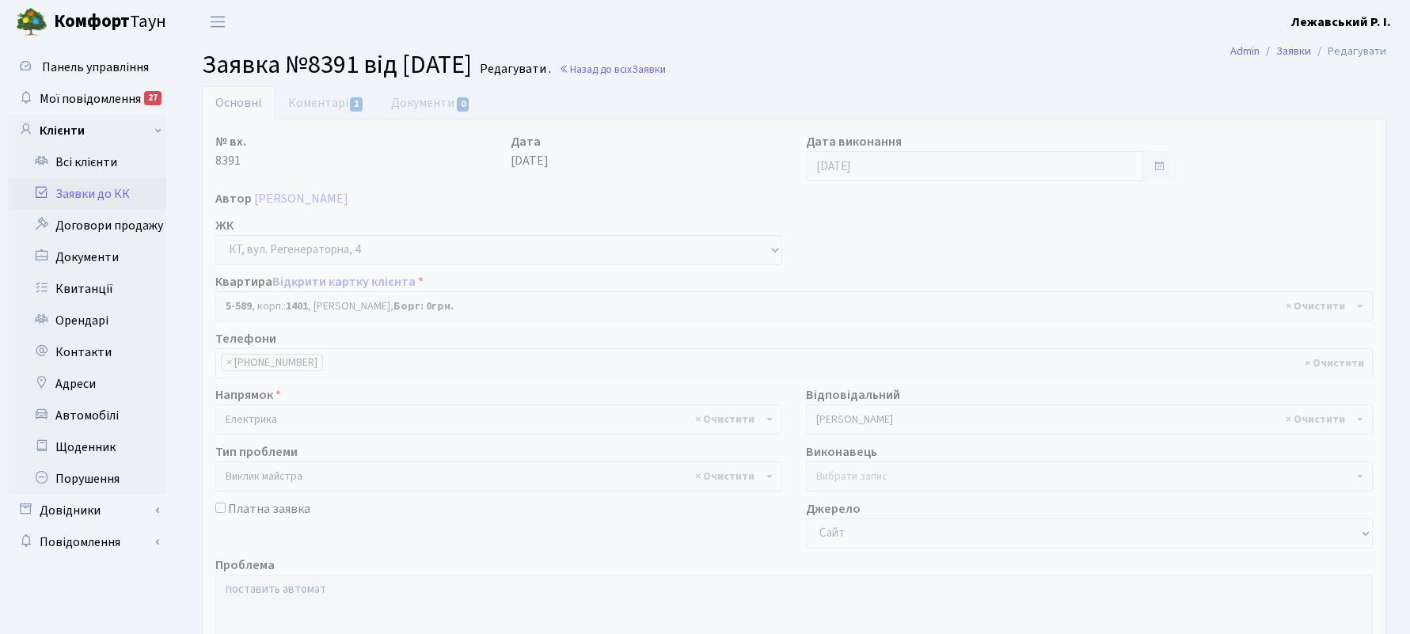
select select "1983"
select select "29"
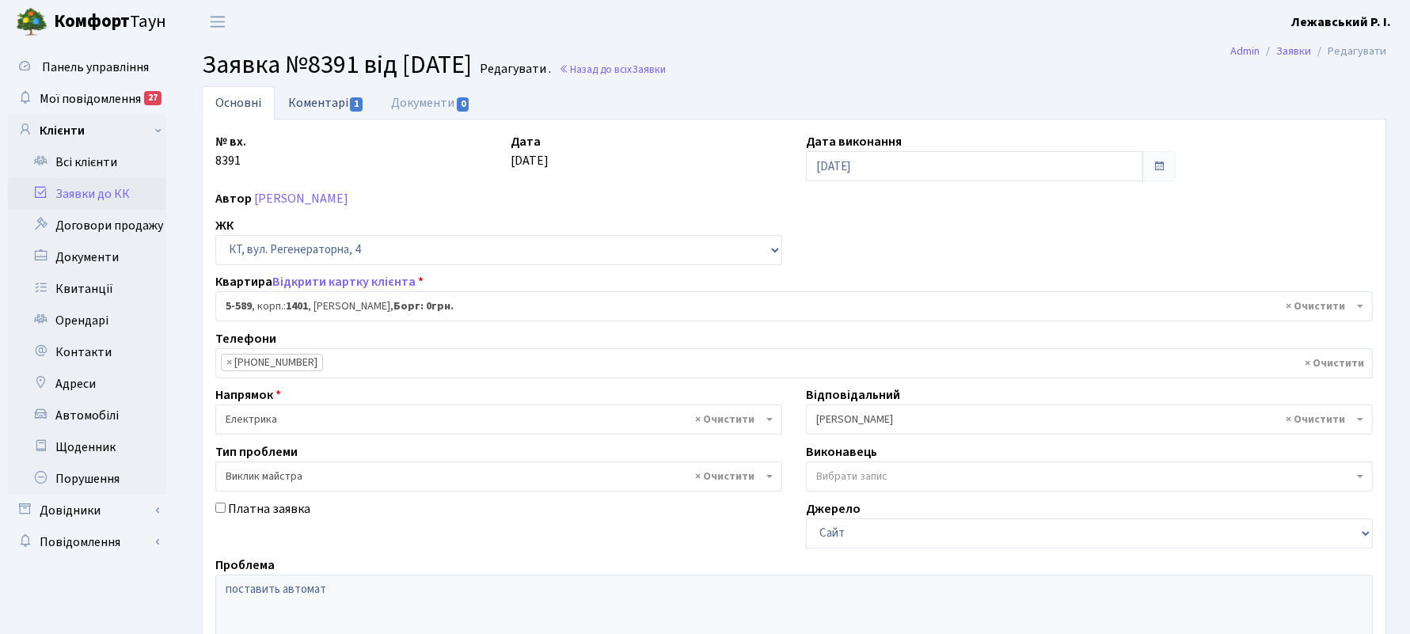
click at [323, 101] on link "Коментарі 1" at bounding box center [326, 102] width 103 height 32
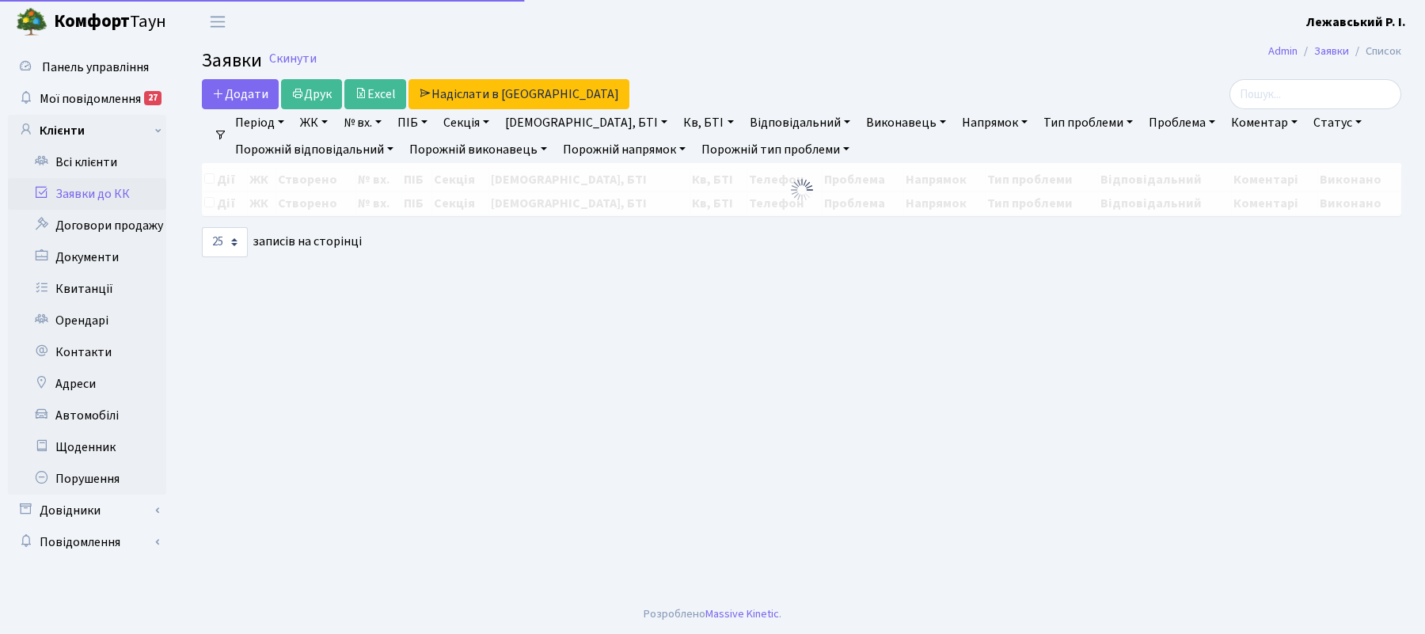
select select "25"
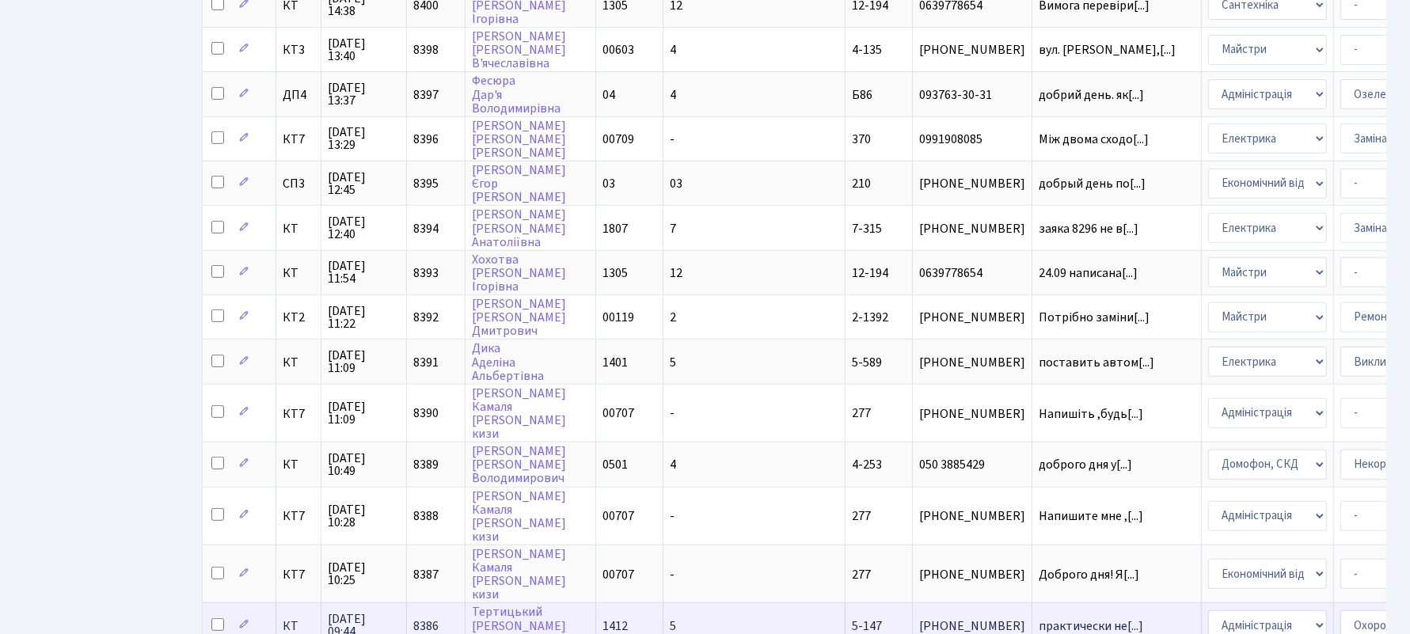
scroll to position [798, 0]
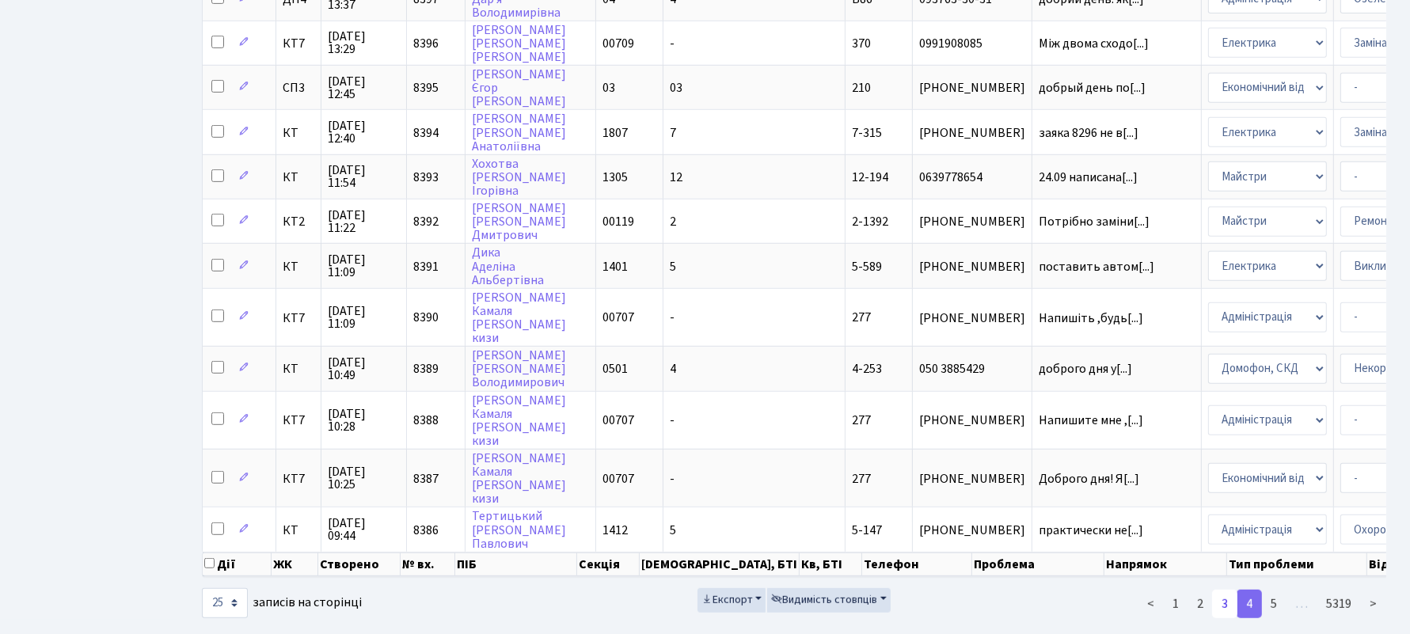
click at [1230, 590] on link "3" at bounding box center [1224, 604] width 25 height 29
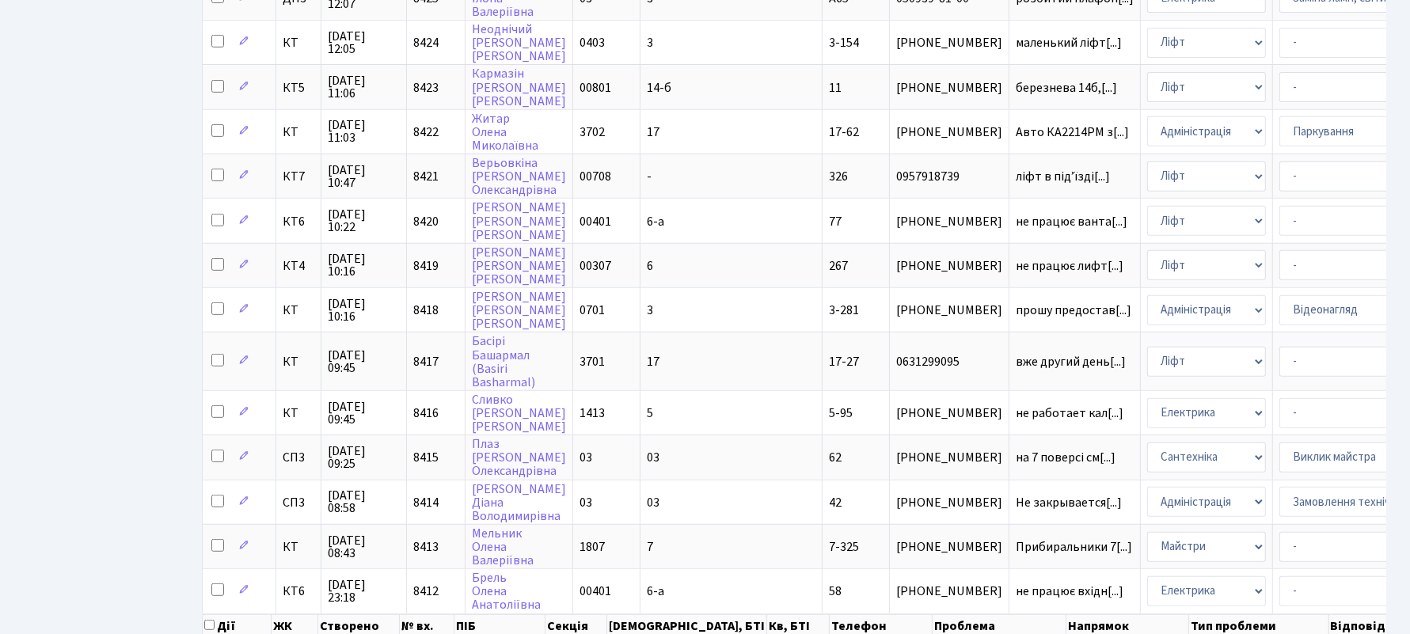
scroll to position [772, 0]
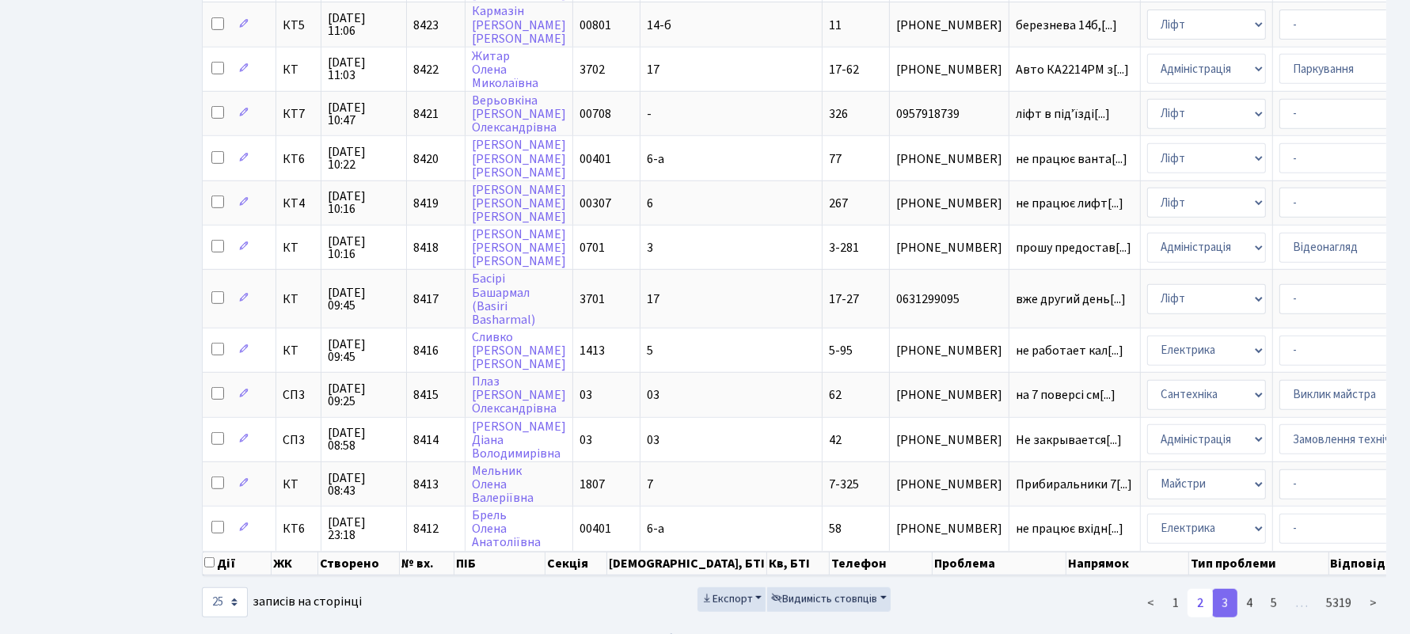
click at [1202, 589] on link "2" at bounding box center [1200, 603] width 25 height 29
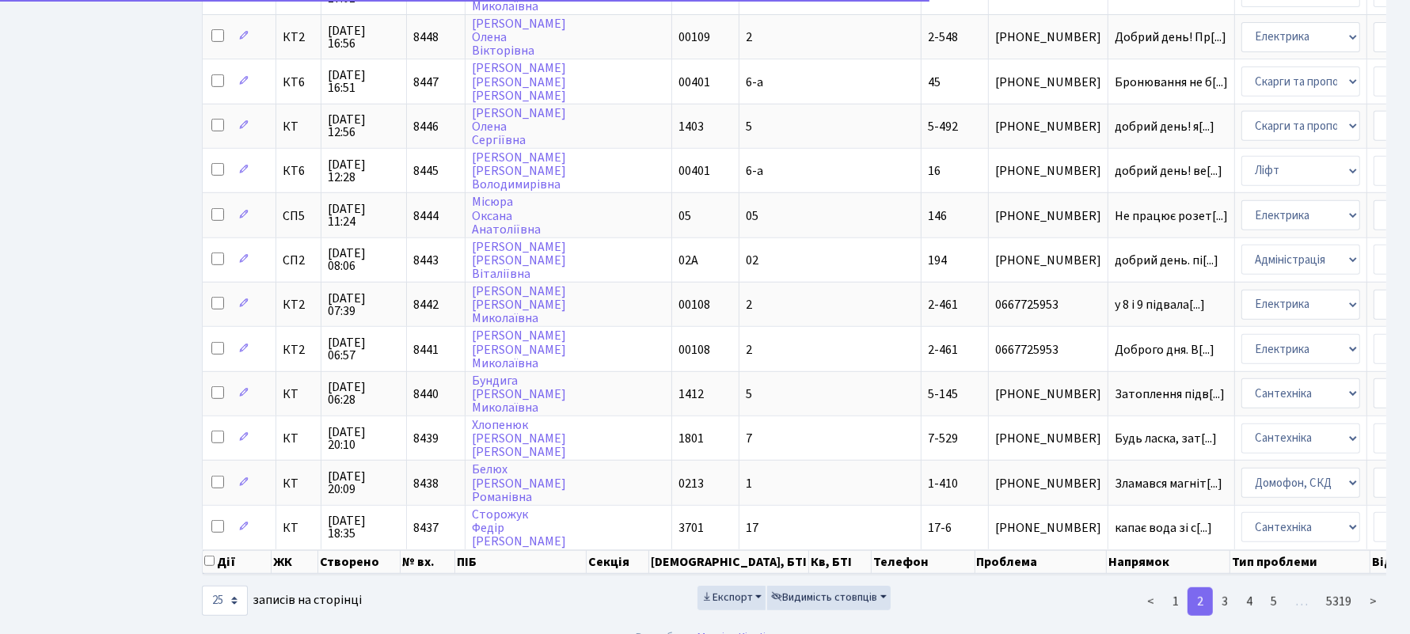
scroll to position [0, 0]
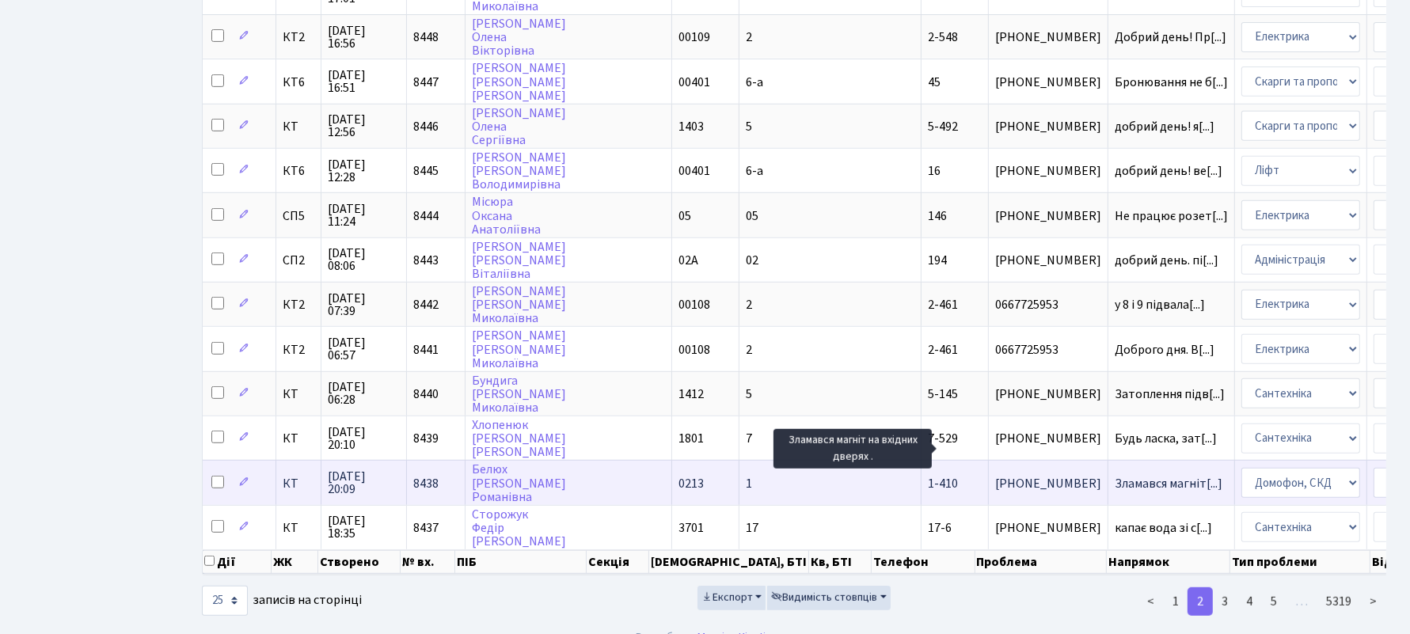
click at [1115, 475] on span "Зламався магніт[...]" at bounding box center [1169, 483] width 108 height 17
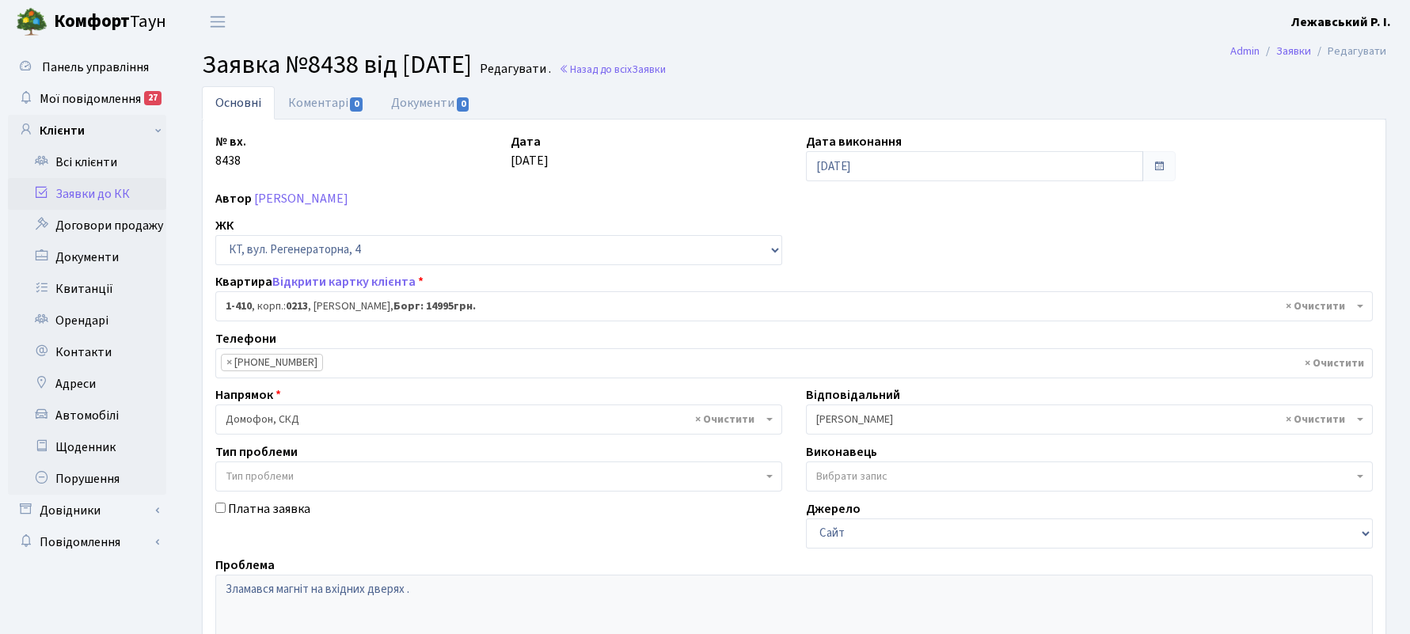
select select "461"
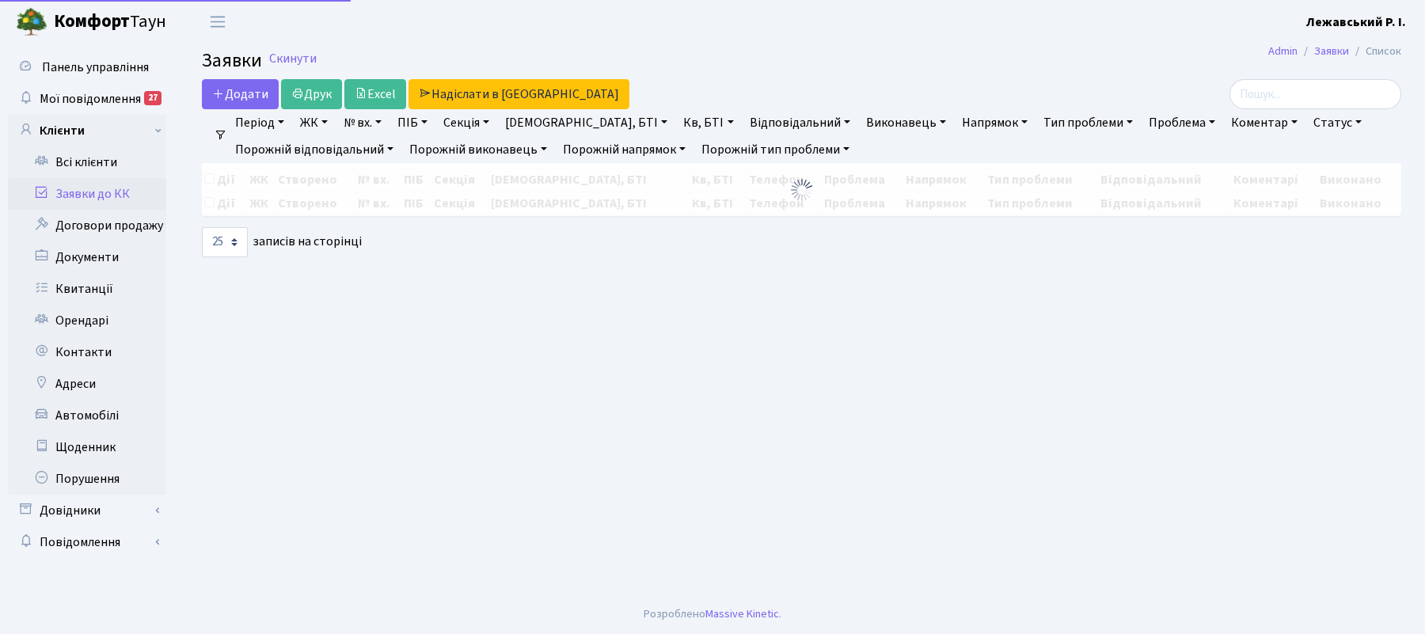
select select "25"
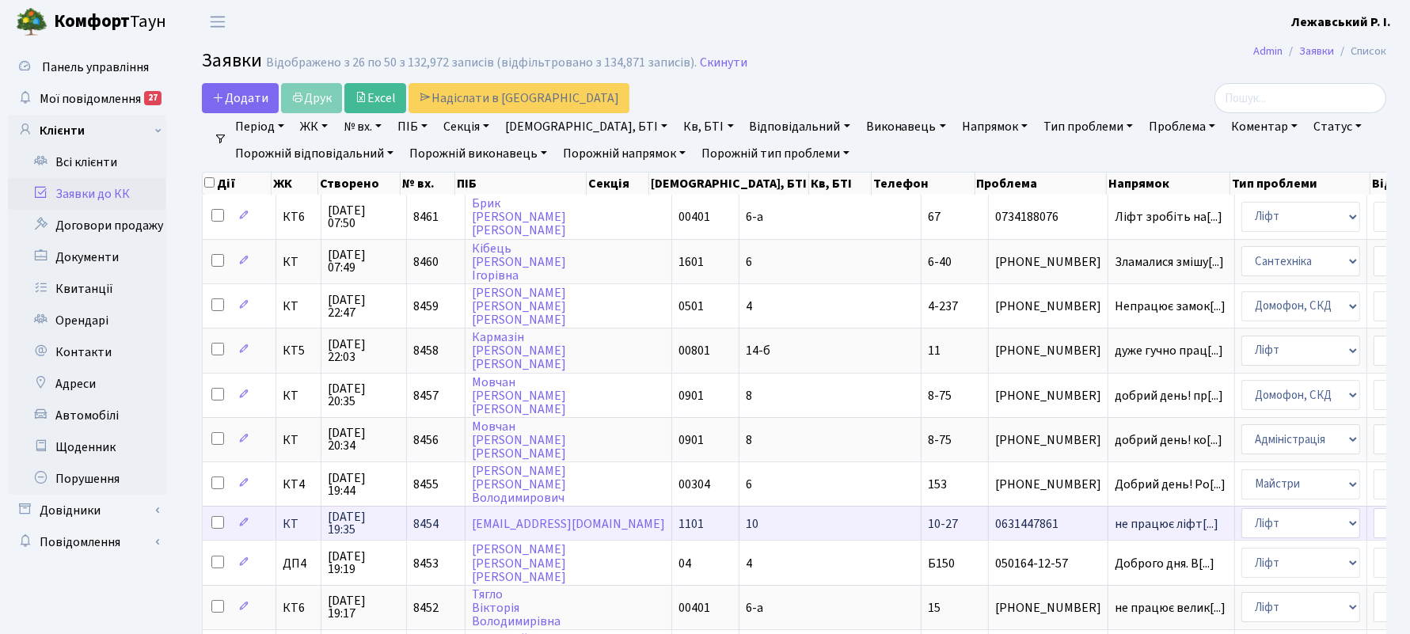
scroll to position [2, 0]
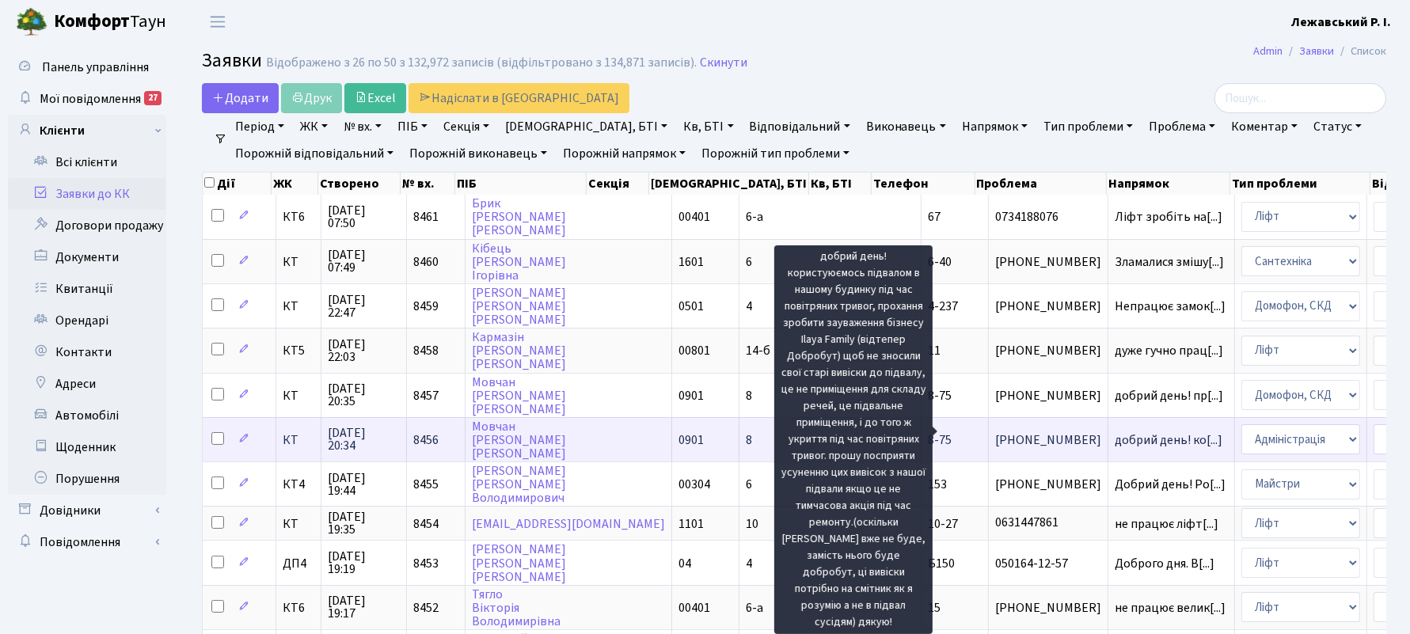
click at [1115, 431] on span "добрий день! ко[...]" at bounding box center [1169, 439] width 108 height 17
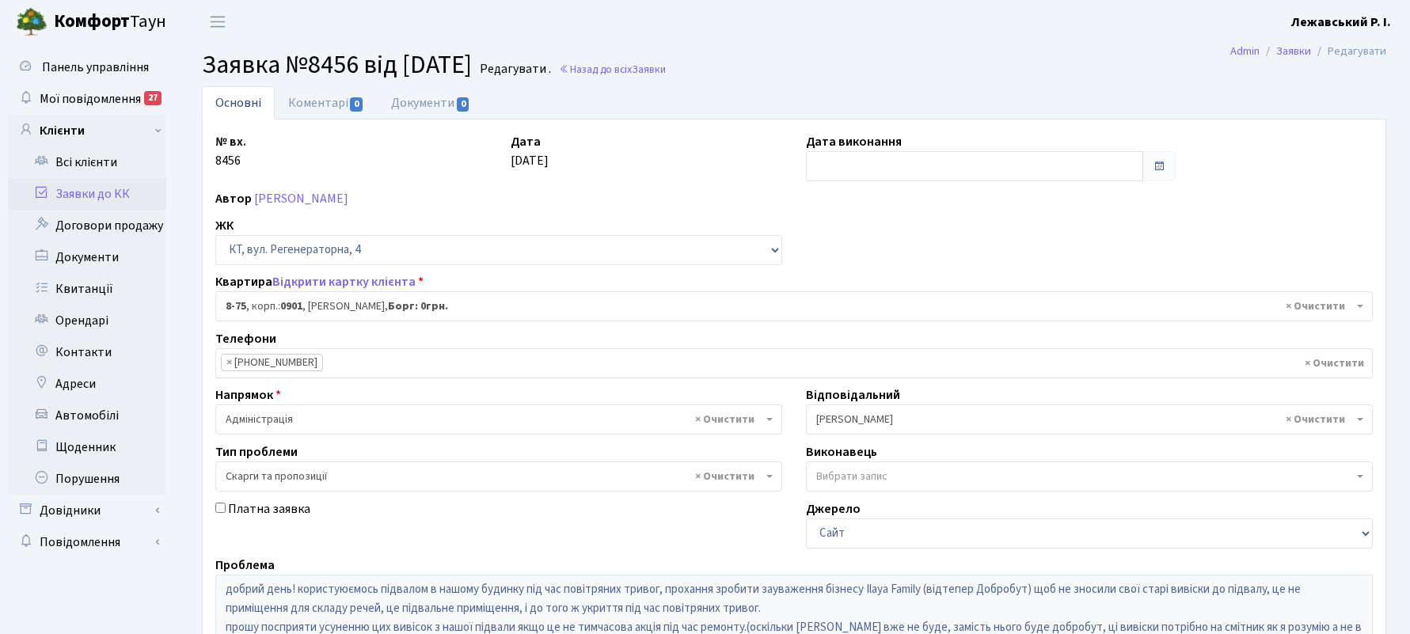
select select "6368"
select select "55"
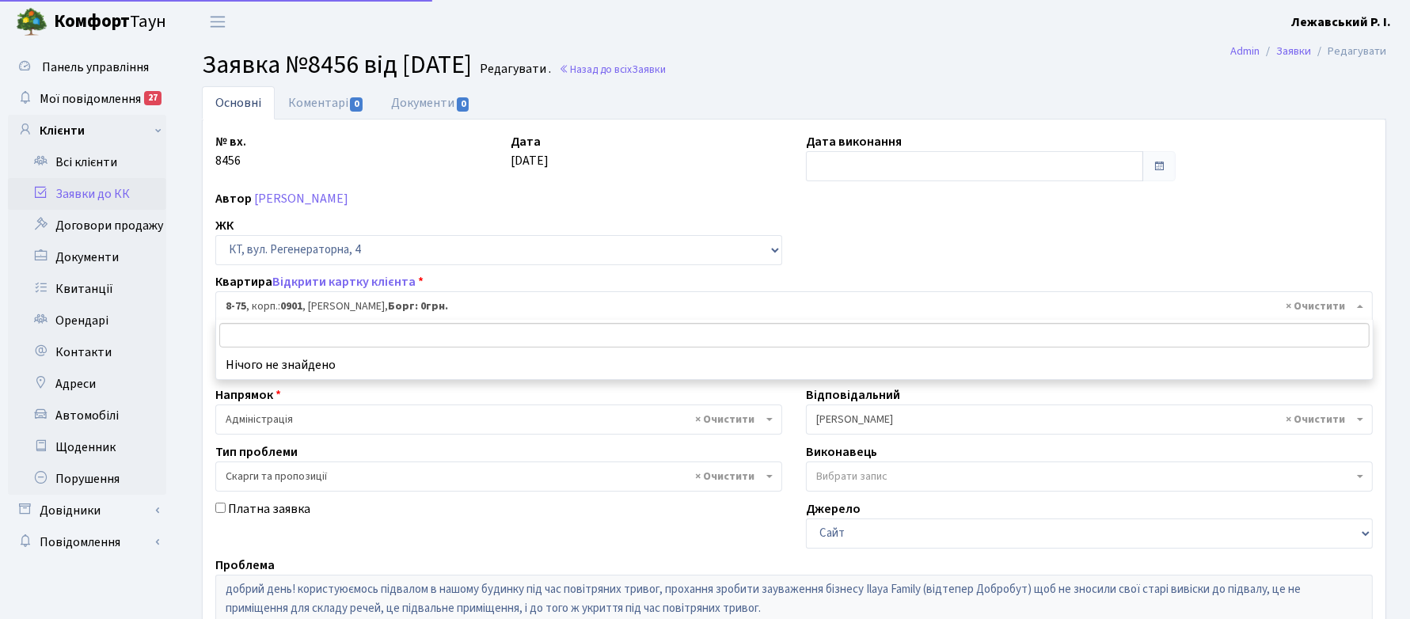
click at [261, 304] on span "× 8-75 , корп.: 0901 , [PERSON_NAME]: 0грн." at bounding box center [789, 306] width 1127 height 16
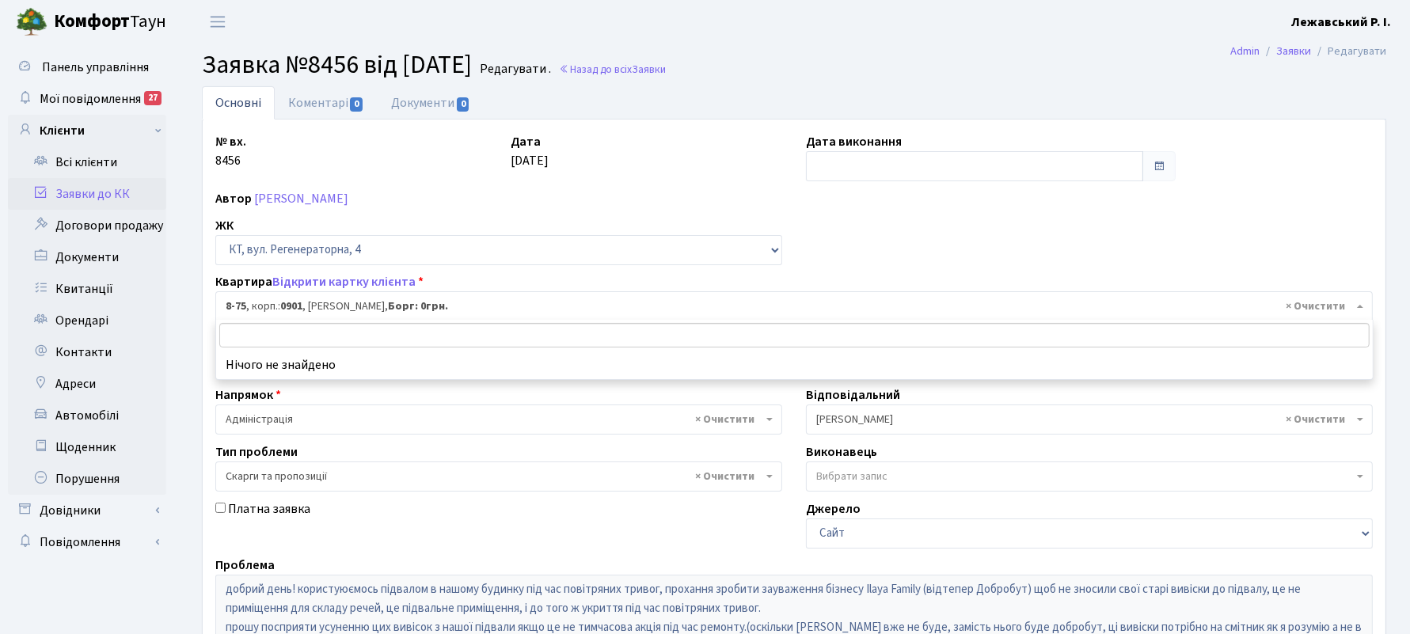
click at [307, 309] on span "× 8-75 , корп.: 0901 , [PERSON_NAME]: 0грн." at bounding box center [789, 306] width 1127 height 16
